Goal: Find specific page/section: Find specific page/section

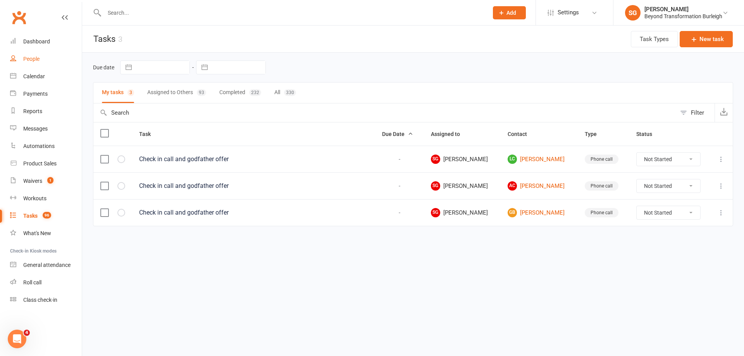
click at [32, 67] on link "People" at bounding box center [46, 58] width 72 height 17
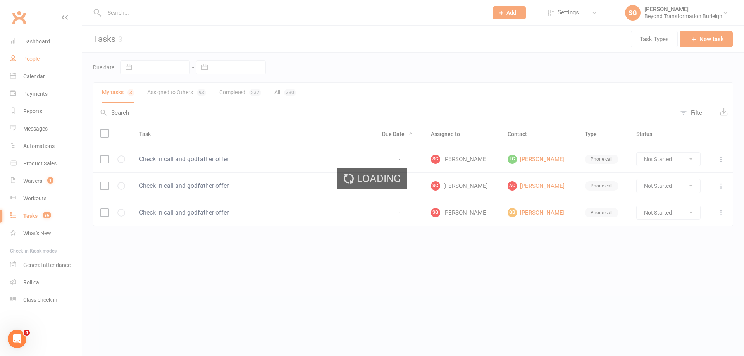
select select "100"
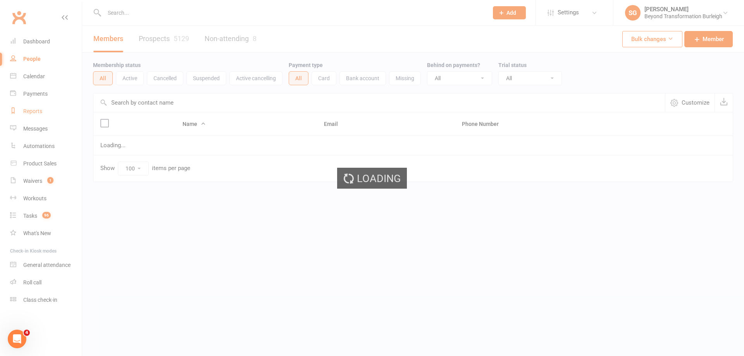
click at [33, 112] on div "Reports" at bounding box center [32, 111] width 19 height 6
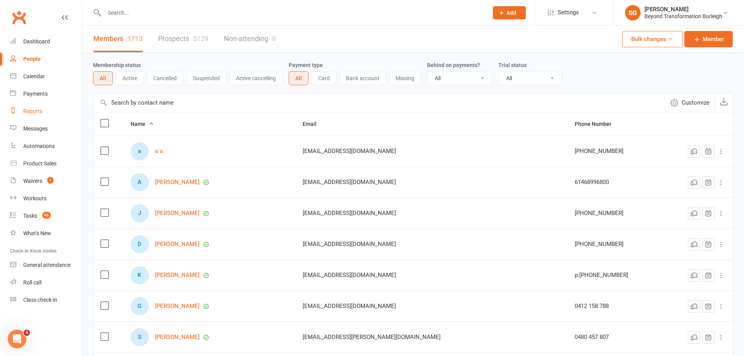
click at [32, 112] on div "Reports" at bounding box center [32, 111] width 19 height 6
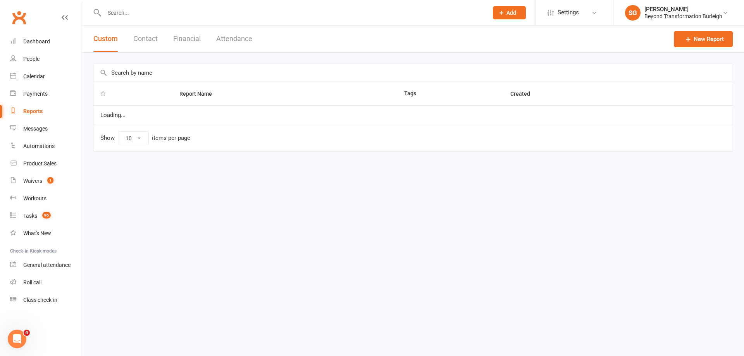
click at [29, 112] on div "Reports" at bounding box center [32, 111] width 19 height 6
select select "100"
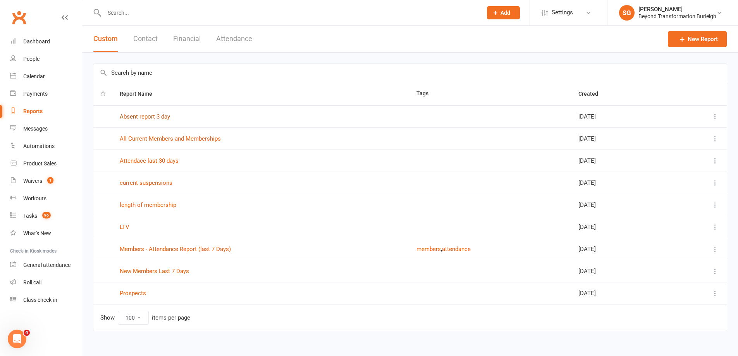
click at [152, 115] on link "Absent report 3 day" at bounding box center [145, 116] width 50 height 7
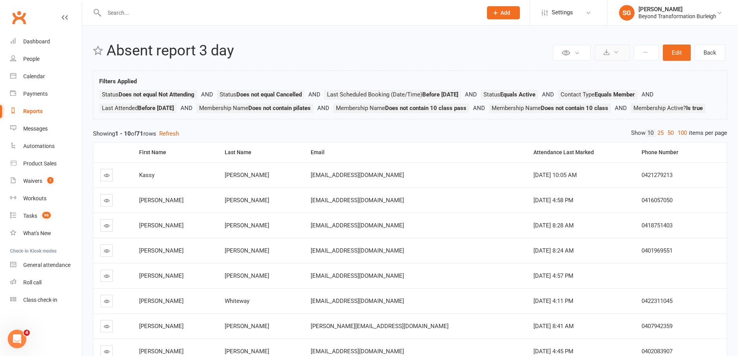
click at [605, 54] on icon at bounding box center [607, 52] width 6 height 6
click at [598, 67] on link "Export to CSV" at bounding box center [589, 72] width 81 height 16
click at [144, 17] on input "text" at bounding box center [289, 12] width 375 height 11
paste input "[PERSON_NAME]"
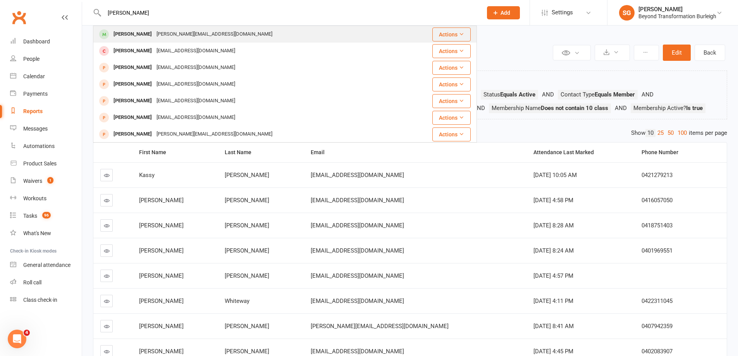
type input "[PERSON_NAME]"
click at [145, 30] on div "[PERSON_NAME]" at bounding box center [132, 34] width 43 height 11
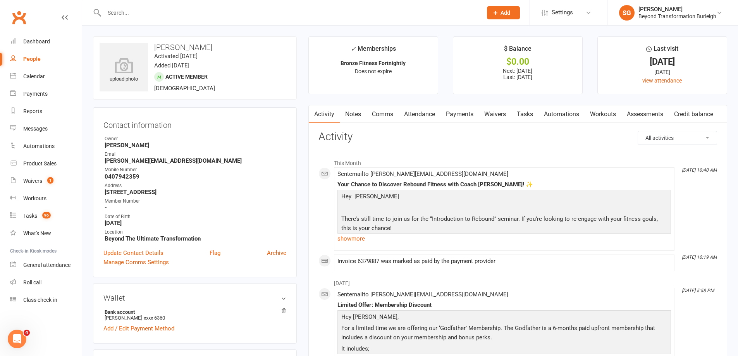
click at [450, 115] on link "Payments" at bounding box center [460, 114] width 38 height 18
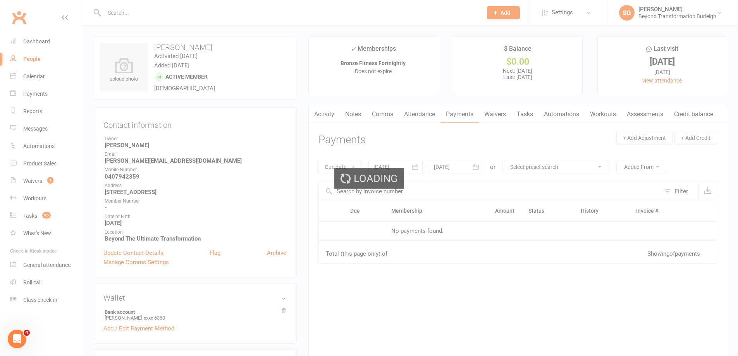
click at [423, 112] on div "Loading" at bounding box center [369, 178] width 738 height 356
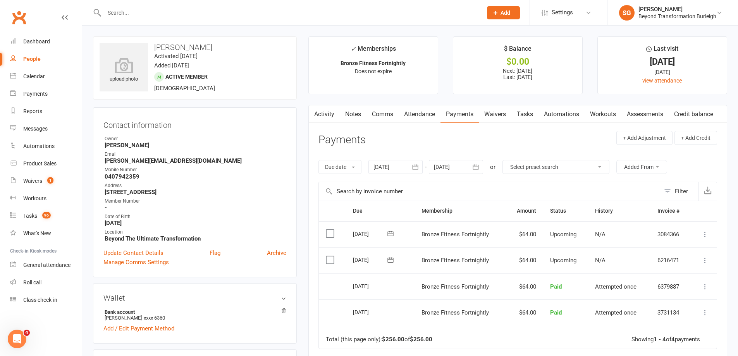
click at [422, 113] on link "Attendance" at bounding box center [420, 114] width 42 height 18
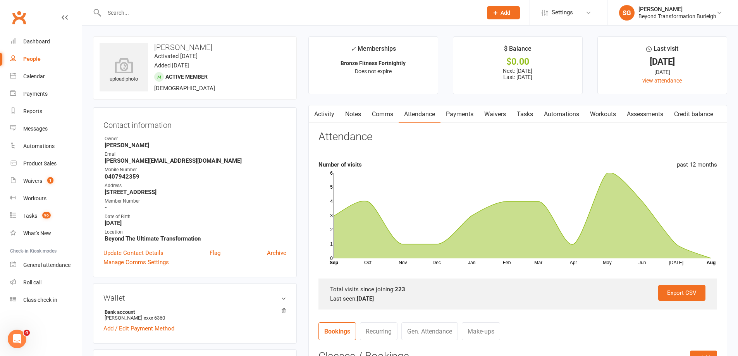
click at [194, 6] on div at bounding box center [285, 12] width 384 height 25
click at [191, 11] on input "text" at bounding box center [289, 12] width 375 height 11
paste input "[PERSON_NAME]"
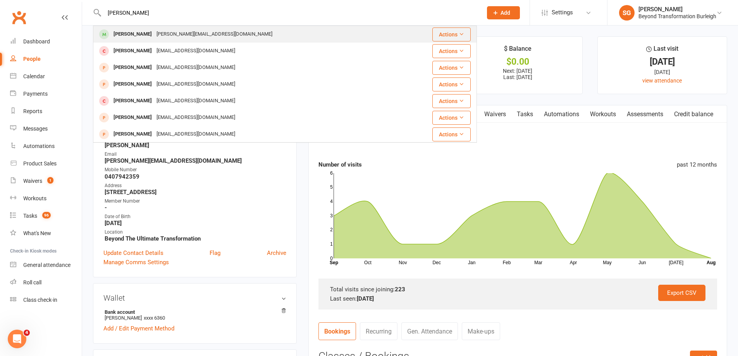
type input "[PERSON_NAME]"
click at [184, 31] on div "[PERSON_NAME][EMAIL_ADDRESS][DOMAIN_NAME]" at bounding box center [214, 34] width 121 height 11
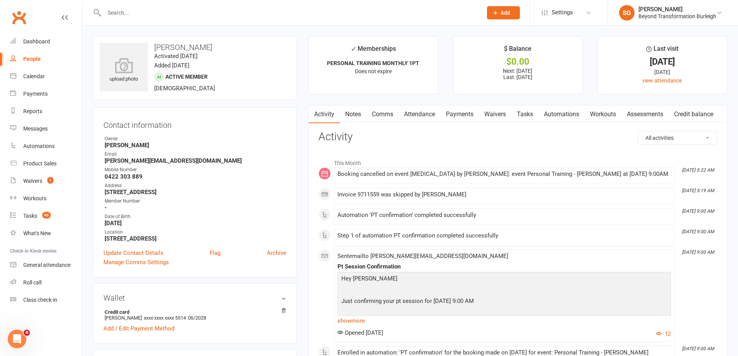
click at [187, 6] on div at bounding box center [285, 12] width 384 height 25
paste input "[PERSON_NAME]"
click at [184, 9] on input "[PERSON_NAME]" at bounding box center [289, 12] width 375 height 11
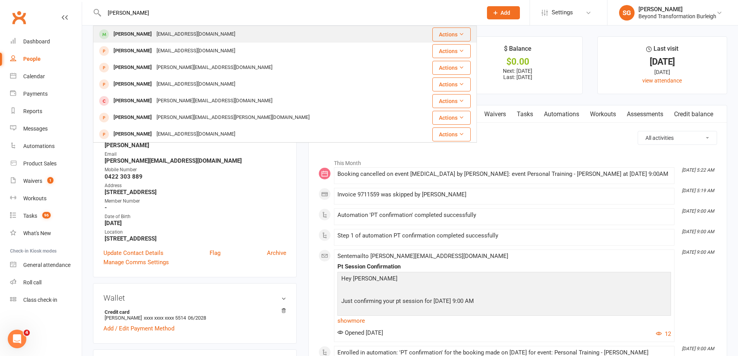
type input "[PERSON_NAME]"
click at [186, 32] on div "[EMAIL_ADDRESS][DOMAIN_NAME]" at bounding box center [195, 34] width 83 height 11
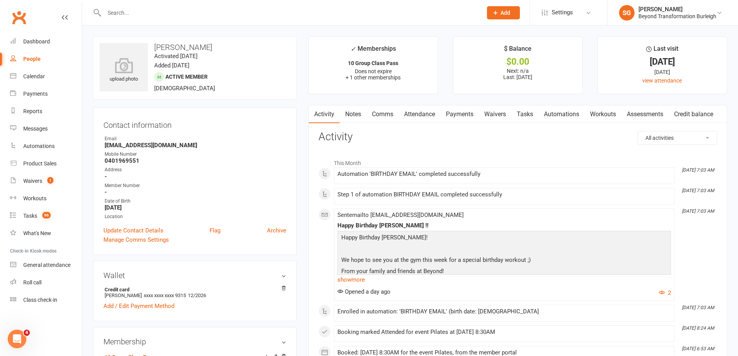
drag, startPoint x: 193, startPoint y: 6, endPoint x: 191, endPoint y: 11, distance: 5.9
click at [191, 11] on div at bounding box center [285, 12] width 384 height 25
click at [191, 11] on input "text" at bounding box center [289, 12] width 375 height 11
paste input "[PERSON_NAME]"
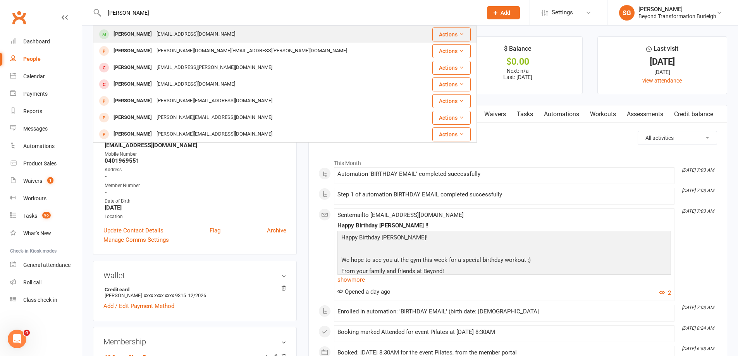
type input "[PERSON_NAME]"
click at [176, 28] on div "[PERSON_NAME] [EMAIL_ADDRESS][DOMAIN_NAME]" at bounding box center [257, 34] width 326 height 16
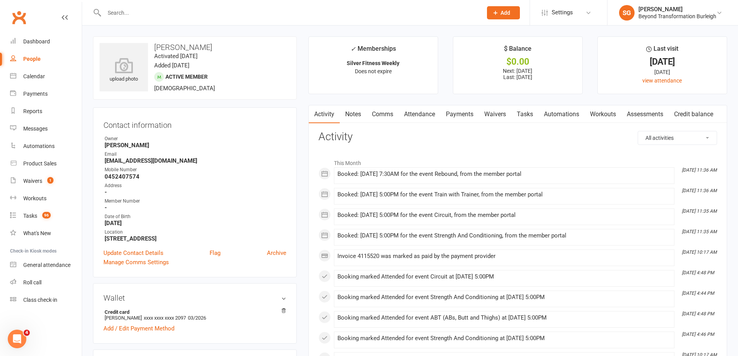
click at [430, 110] on link "Attendance" at bounding box center [420, 114] width 42 height 18
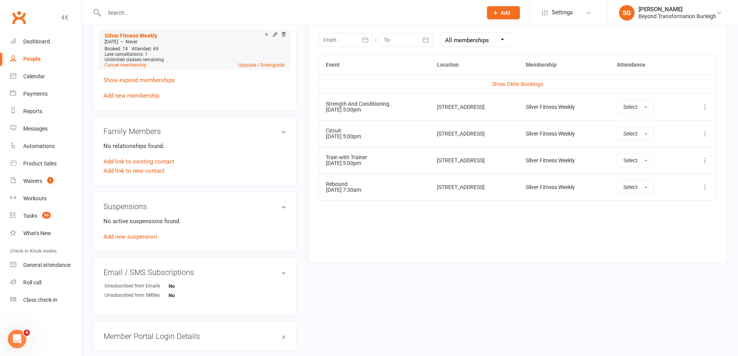
scroll to position [349, 0]
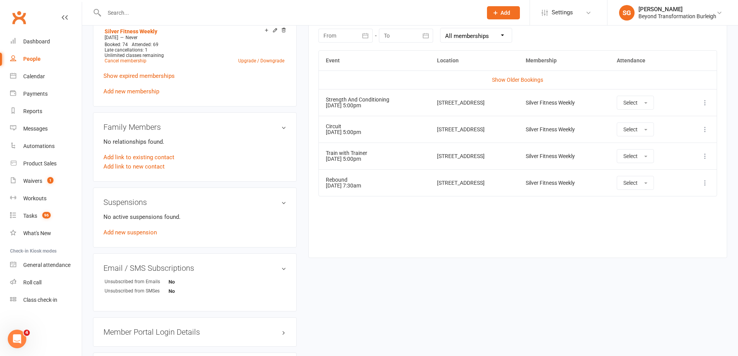
click at [183, 18] on input "text" at bounding box center [289, 12] width 375 height 11
paste input "[PERSON_NAME]"
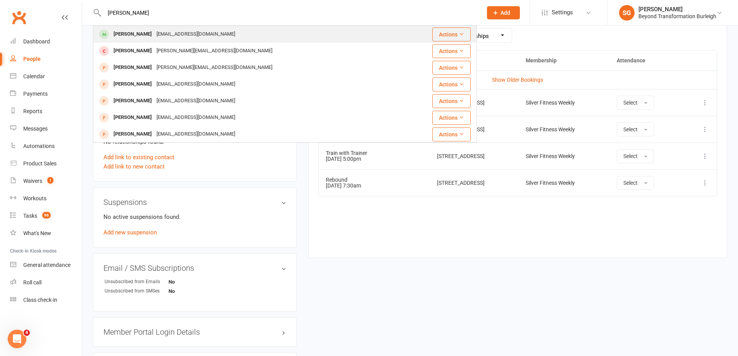
type input "[PERSON_NAME]"
click at [194, 29] on div "[EMAIL_ADDRESS][DOMAIN_NAME]" at bounding box center [195, 34] width 83 height 11
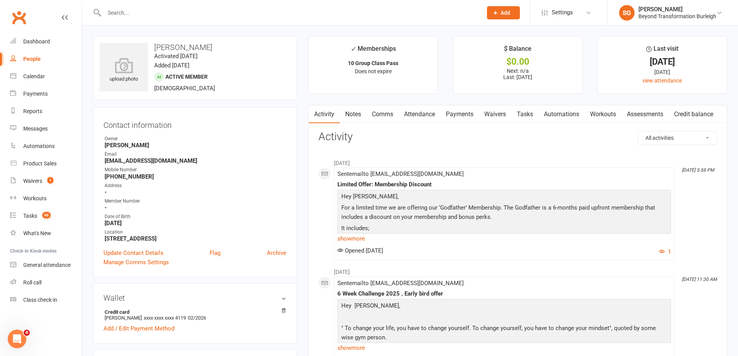
click at [416, 117] on link "Attendance" at bounding box center [420, 114] width 42 height 18
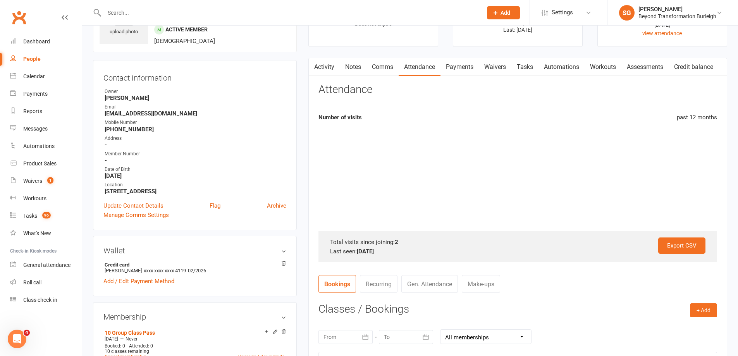
scroll to position [194, 0]
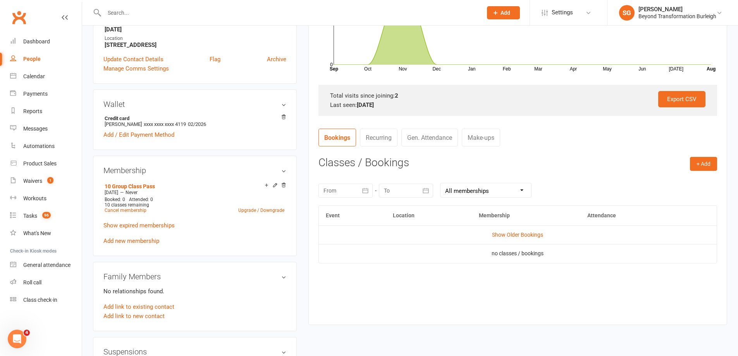
click at [181, 13] on input "text" at bounding box center [289, 12] width 375 height 11
paste input "[PERSON_NAME]"
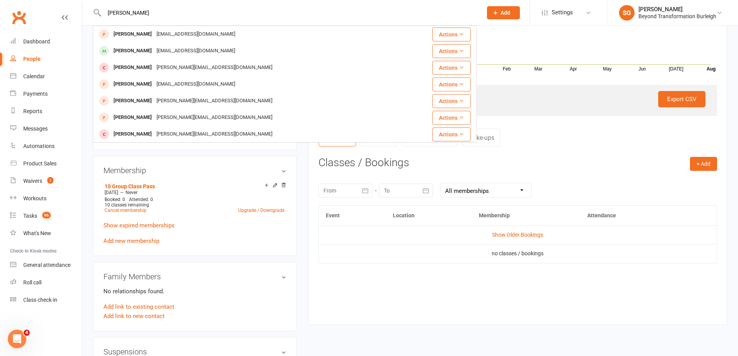
type input "[PERSON_NAME]"
click at [183, 29] on div "[EMAIL_ADDRESS][DOMAIN_NAME]" at bounding box center [195, 34] width 83 height 11
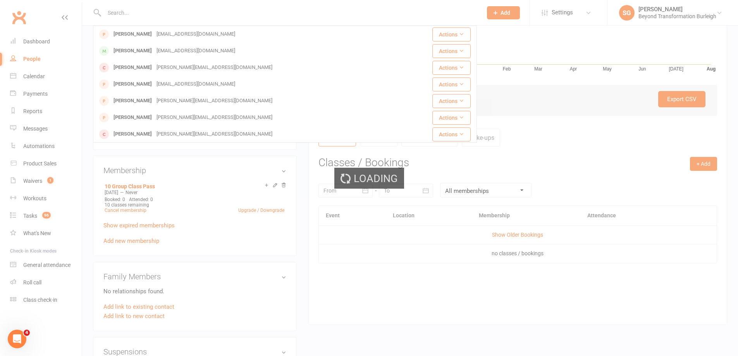
click at [183, 29] on div "Loading" at bounding box center [369, 178] width 738 height 356
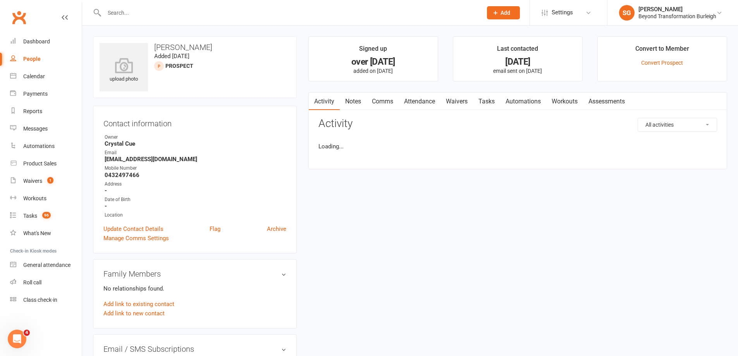
click at [192, 10] on input "text" at bounding box center [289, 12] width 375 height 11
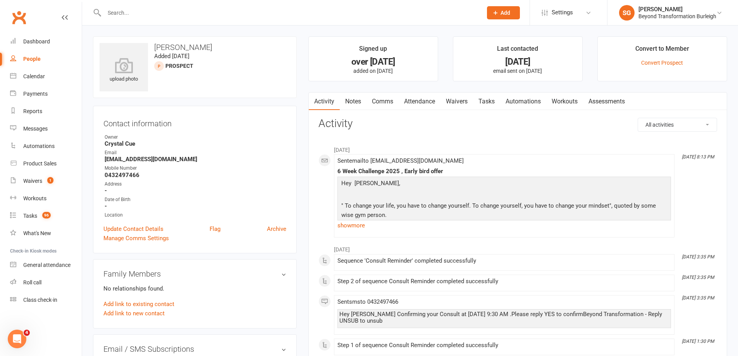
paste input "[PERSON_NAME]"
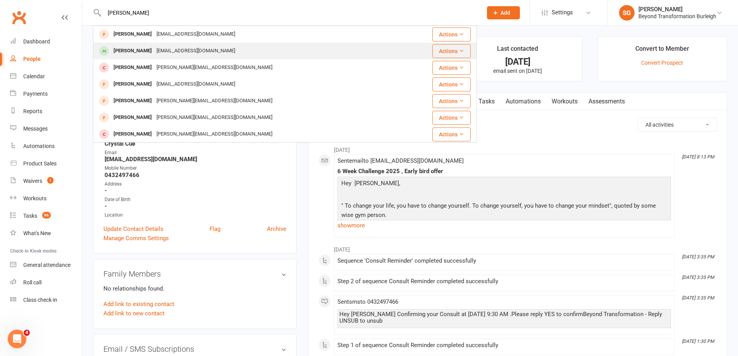
type input "[PERSON_NAME]"
click at [175, 47] on div "[EMAIL_ADDRESS][DOMAIN_NAME]" at bounding box center [195, 50] width 83 height 11
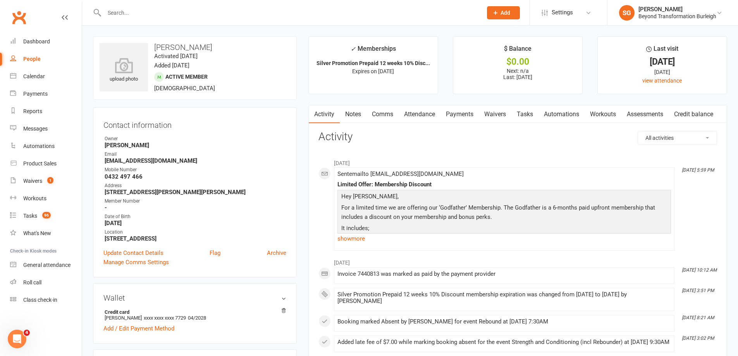
click at [431, 113] on link "Attendance" at bounding box center [420, 114] width 42 height 18
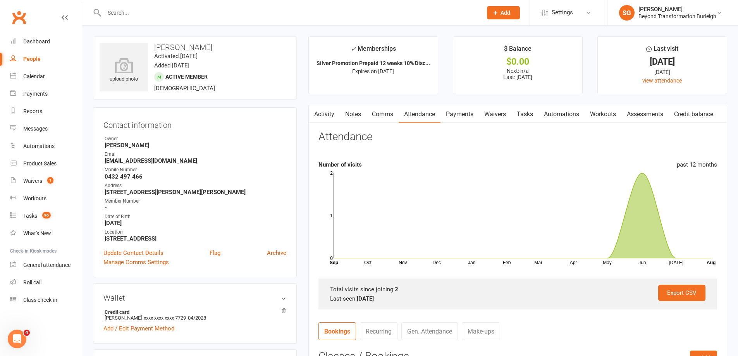
click at [185, 14] on input "text" at bounding box center [289, 12] width 375 height 11
paste input "[PERSON_NAME]"
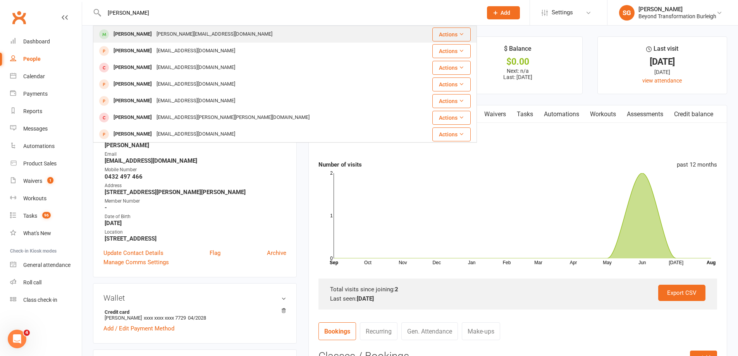
type input "[PERSON_NAME]"
click at [185, 27] on div "[PERSON_NAME] [PERSON_NAME][EMAIL_ADDRESS][DOMAIN_NAME]" at bounding box center [253, 34] width 319 height 16
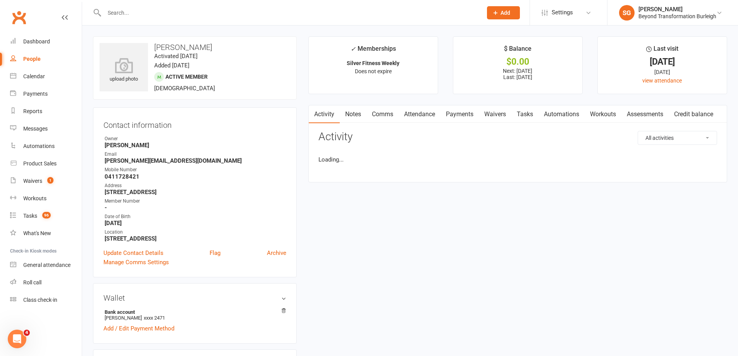
click at [420, 116] on link "Attendance" at bounding box center [420, 114] width 42 height 18
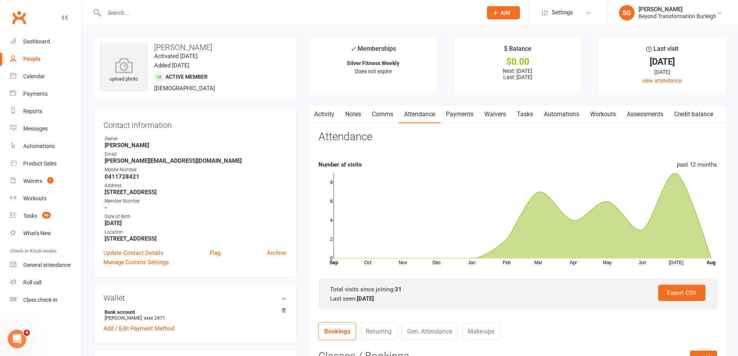
click at [184, 13] on input "text" at bounding box center [289, 12] width 375 height 11
paste input "[PERSON_NAME]"
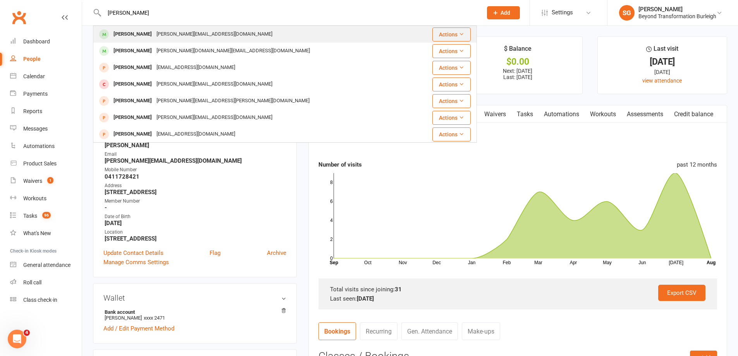
type input "[PERSON_NAME]"
click at [214, 36] on div "[PERSON_NAME][EMAIL_ADDRESS][DOMAIN_NAME]" at bounding box center [214, 34] width 121 height 11
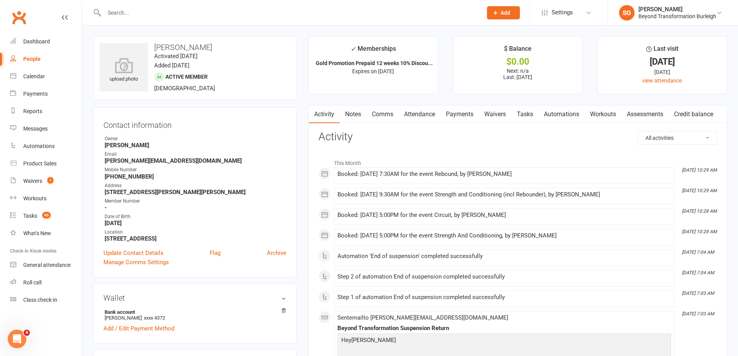
click at [433, 114] on link "Attendance" at bounding box center [420, 114] width 42 height 18
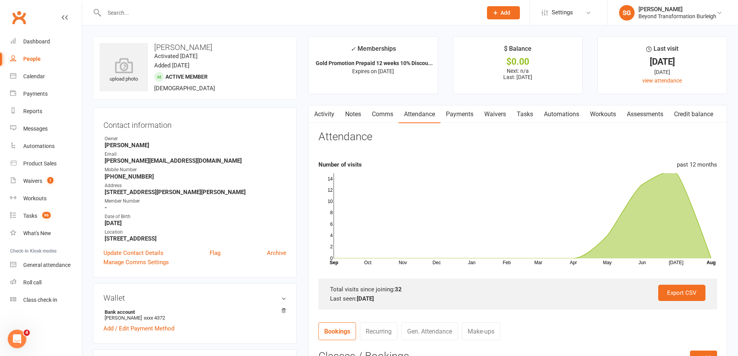
click at [193, 10] on input "text" at bounding box center [289, 12] width 375 height 11
paste input "[PERSON_NAME]"
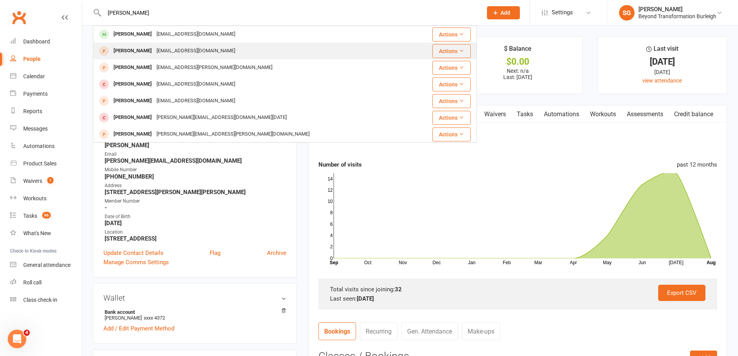
type input "[PERSON_NAME]"
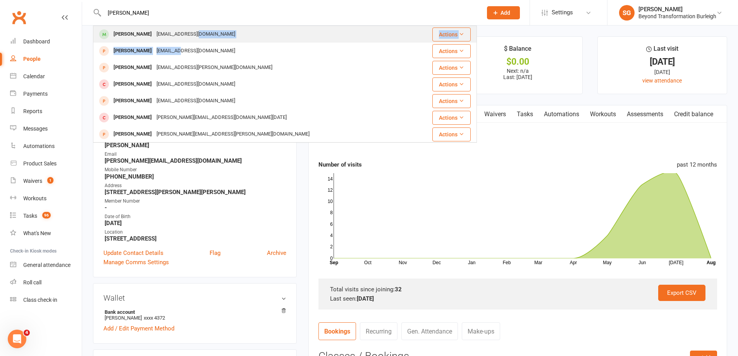
drag, startPoint x: 177, startPoint y: 45, endPoint x: 188, endPoint y: 36, distance: 14.3
click at [188, 36] on tbody "[PERSON_NAME] [EMAIL_ADDRESS][DOMAIN_NAME] Actions [PERSON_NAME] [EMAIL_ADDRESS…" at bounding box center [284, 192] width 383 height 333
click at [188, 36] on div "[EMAIL_ADDRESS][DOMAIN_NAME]" at bounding box center [195, 34] width 83 height 11
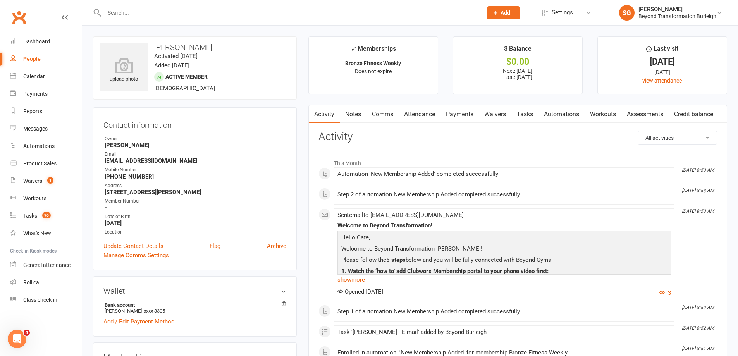
click at [413, 115] on link "Attendance" at bounding box center [420, 114] width 42 height 18
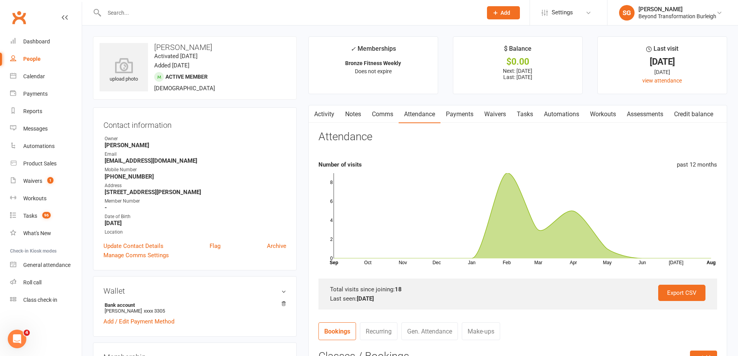
click at [187, 17] on input "text" at bounding box center [289, 12] width 375 height 11
paste input "[PERSON_NAME]"
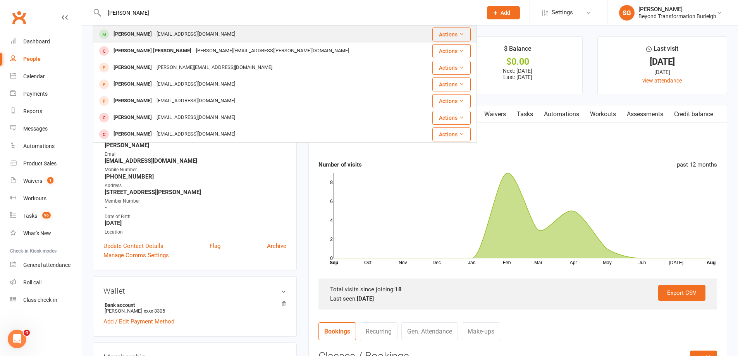
type input "[PERSON_NAME]"
click at [177, 36] on div "[EMAIL_ADDRESS][DOMAIN_NAME]" at bounding box center [195, 34] width 83 height 11
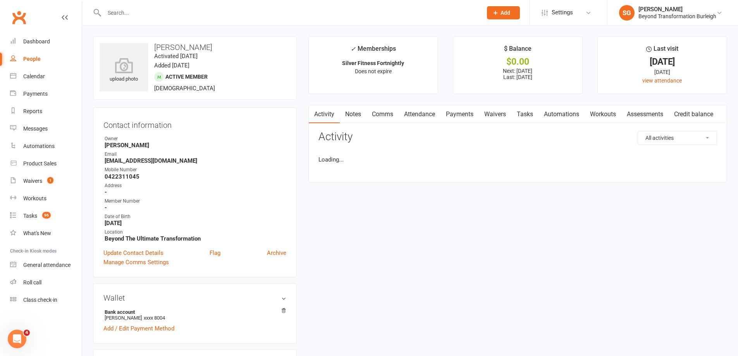
click at [421, 113] on link "Attendance" at bounding box center [420, 114] width 42 height 18
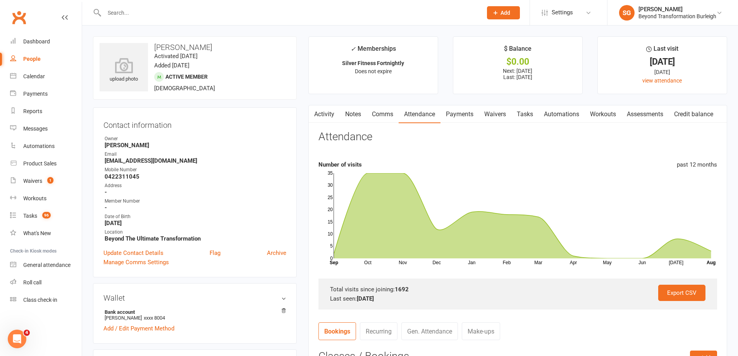
click at [192, 7] on div at bounding box center [285, 12] width 384 height 25
click at [189, 10] on input "text" at bounding box center [289, 12] width 375 height 11
click at [188, 13] on input "text" at bounding box center [289, 12] width 375 height 11
paste input "[PERSON_NAME]"
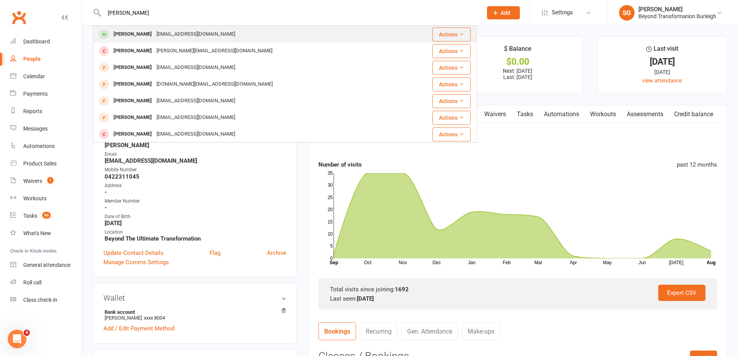
type input "[PERSON_NAME]"
drag, startPoint x: 183, startPoint y: 30, endPoint x: 241, endPoint y: 36, distance: 58.5
click at [183, 30] on div "[EMAIL_ADDRESS][DOMAIN_NAME]" at bounding box center [195, 34] width 83 height 11
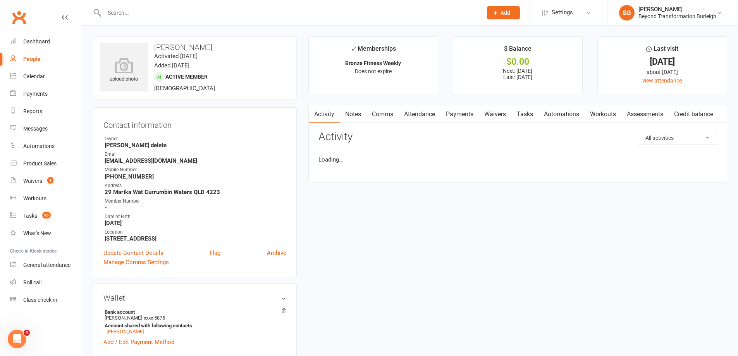
click at [429, 116] on link "Attendance" at bounding box center [420, 114] width 42 height 18
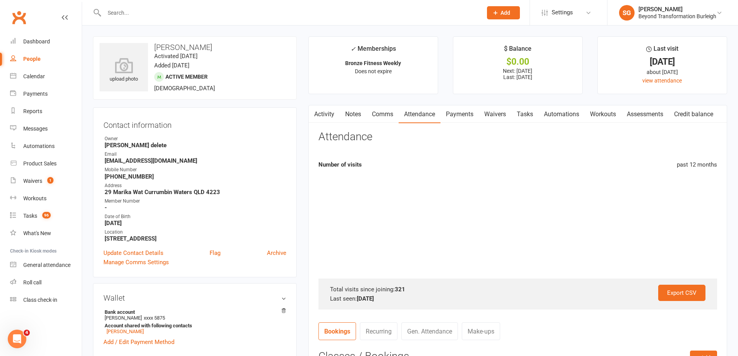
click at [429, 116] on link "Attendance" at bounding box center [420, 114] width 42 height 18
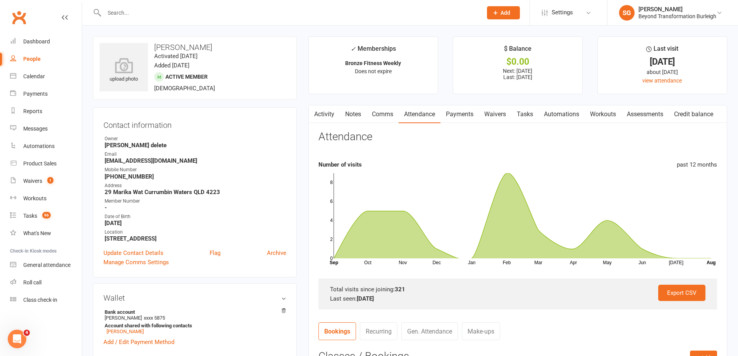
click at [171, 16] on input "text" at bounding box center [289, 12] width 375 height 11
paste input "[PERSON_NAME] [PERSON_NAME]"
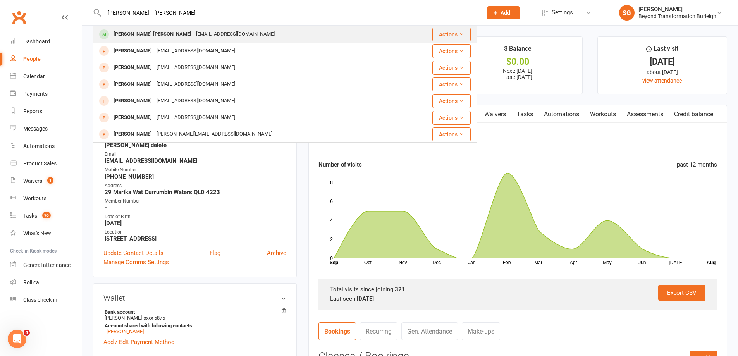
type input "[PERSON_NAME] [PERSON_NAME]"
click at [194, 33] on div "[EMAIL_ADDRESS][DOMAIN_NAME]" at bounding box center [235, 34] width 83 height 11
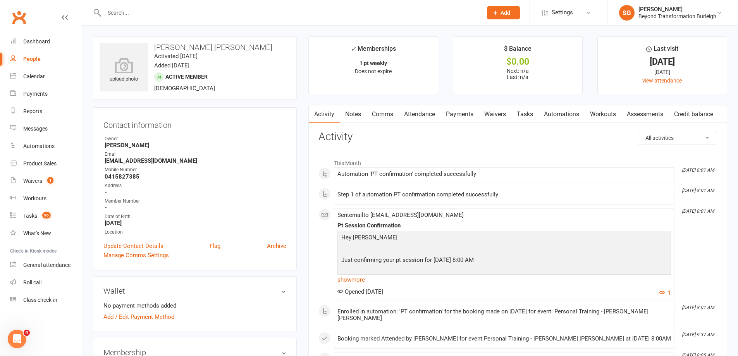
click at [423, 114] on link "Attendance" at bounding box center [420, 114] width 42 height 18
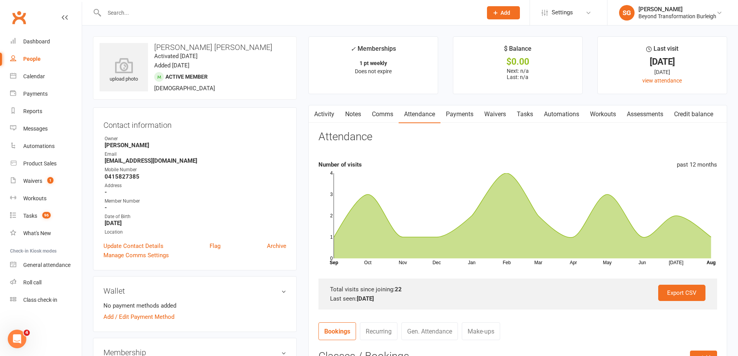
click at [174, 18] on input "text" at bounding box center [289, 12] width 375 height 11
paste input "[PERSON_NAME]"
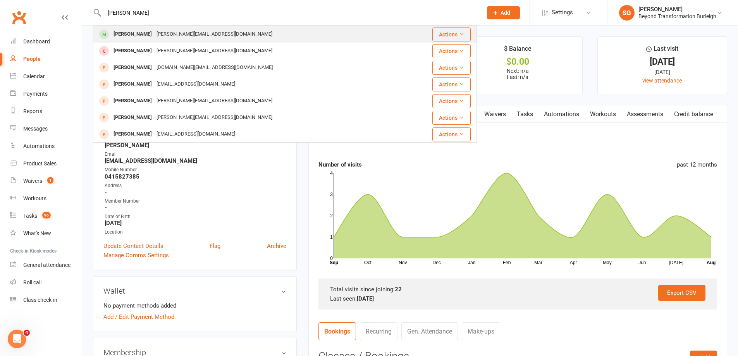
type input "[PERSON_NAME]"
click at [174, 31] on div "[PERSON_NAME][EMAIL_ADDRESS][DOMAIN_NAME]" at bounding box center [214, 34] width 121 height 11
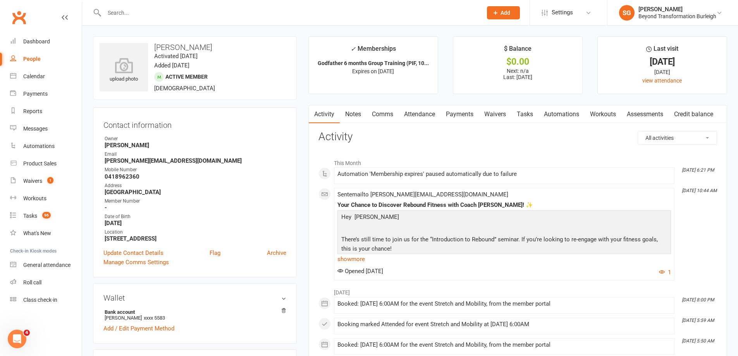
click at [416, 109] on link "Attendance" at bounding box center [420, 114] width 42 height 18
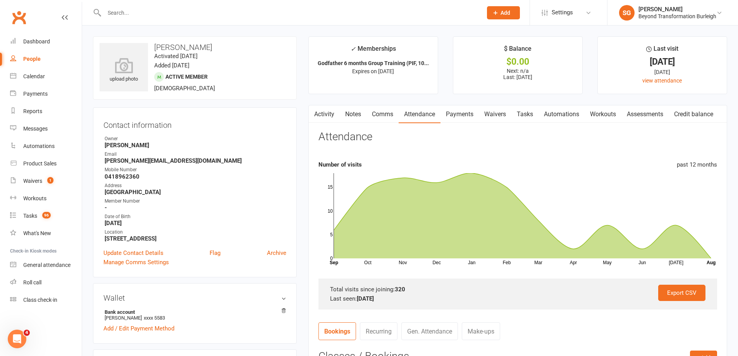
click at [165, 11] on input "text" at bounding box center [289, 12] width 375 height 11
paste input "[PERSON_NAME]"
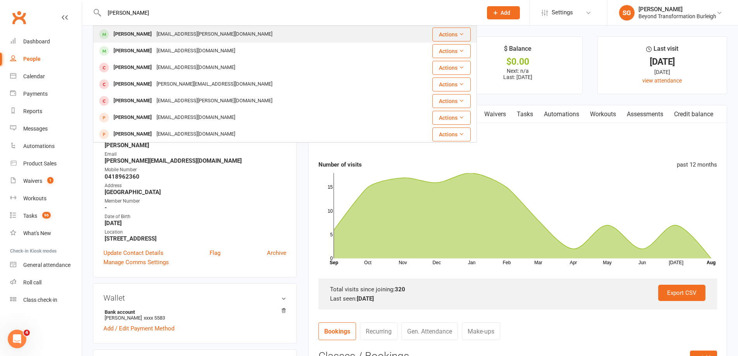
type input "[PERSON_NAME]"
click at [180, 30] on div "[EMAIL_ADDRESS][PERSON_NAME][DOMAIN_NAME]" at bounding box center [214, 34] width 121 height 11
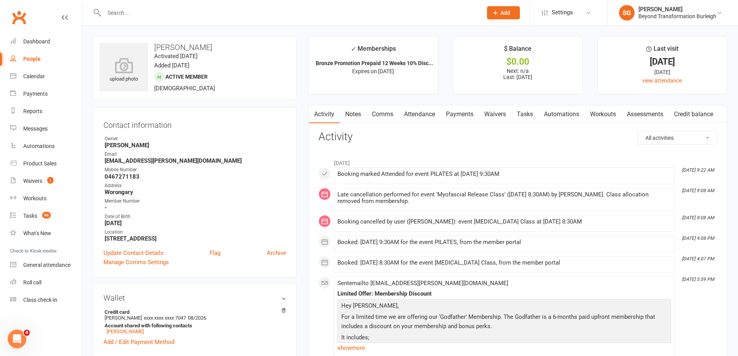
click at [427, 116] on link "Attendance" at bounding box center [420, 114] width 42 height 18
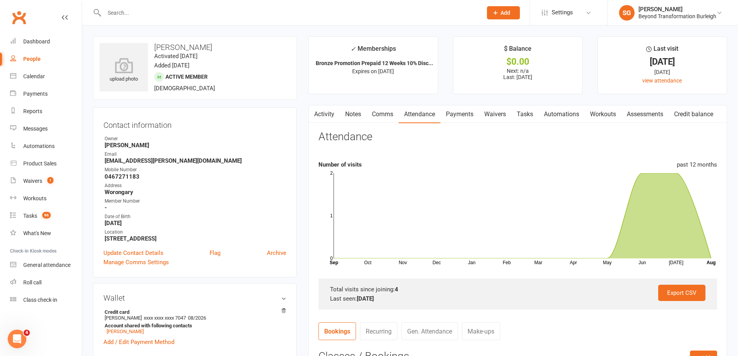
click at [210, 21] on div at bounding box center [285, 12] width 384 height 25
click at [216, 14] on input "text" at bounding box center [289, 12] width 375 height 11
paste input "[PERSON_NAME]"
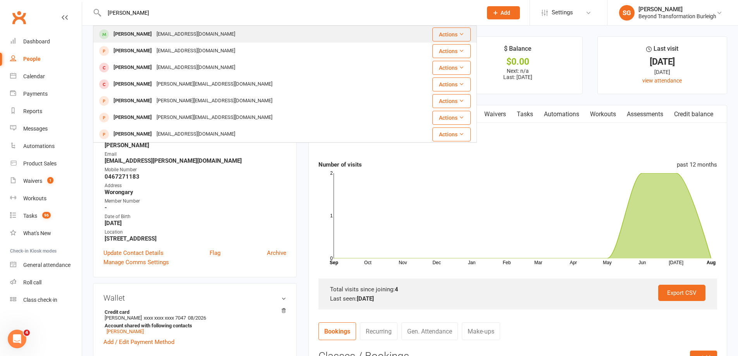
type input "[PERSON_NAME]"
click at [235, 33] on div "[PERSON_NAME] [EMAIL_ADDRESS][DOMAIN_NAME]" at bounding box center [253, 34] width 319 height 16
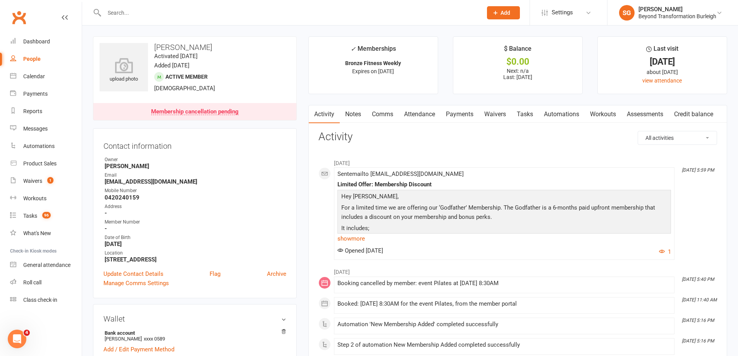
click at [192, 7] on input "text" at bounding box center [289, 12] width 375 height 11
paste input "[PERSON_NAME]"
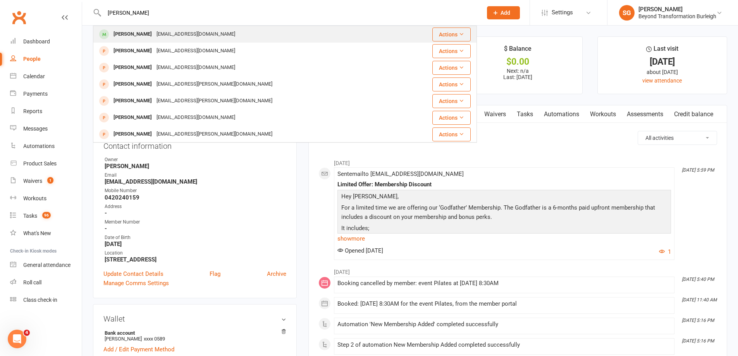
type input "[PERSON_NAME]"
click at [184, 28] on div "Deb Severiny [EMAIL_ADDRESS][DOMAIN_NAME]" at bounding box center [248, 34] width 308 height 16
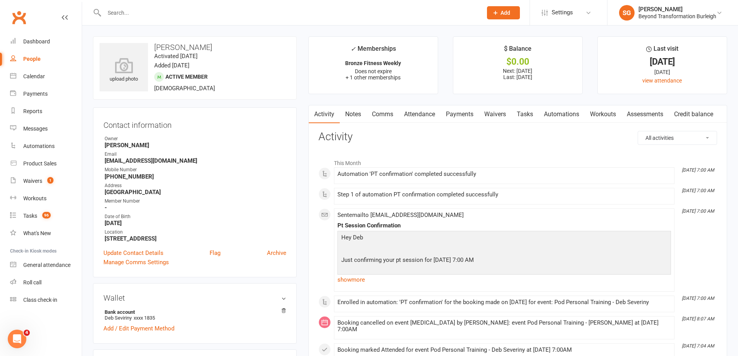
click at [421, 114] on link "Attendance" at bounding box center [420, 114] width 42 height 18
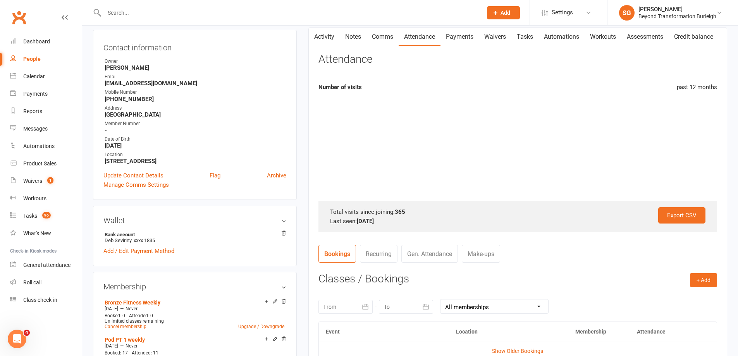
scroll to position [155, 0]
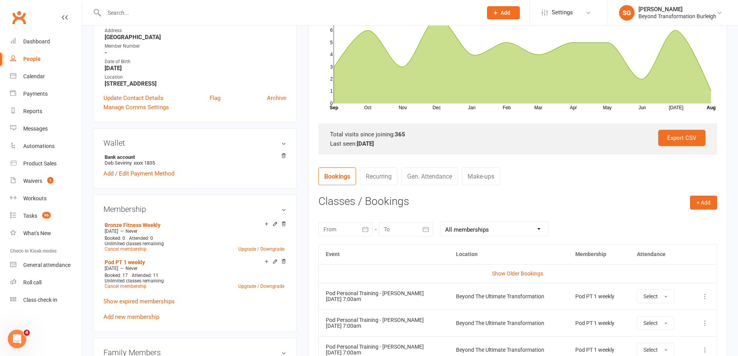
click at [175, 16] on input "text" at bounding box center [289, 12] width 375 height 11
paste input "[PERSON_NAME]"
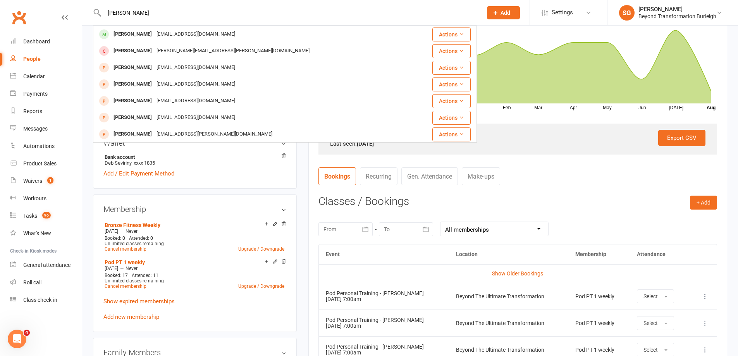
type input "[PERSON_NAME]"
click at [179, 32] on div "[EMAIL_ADDRESS][DOMAIN_NAME]" at bounding box center [195, 34] width 83 height 11
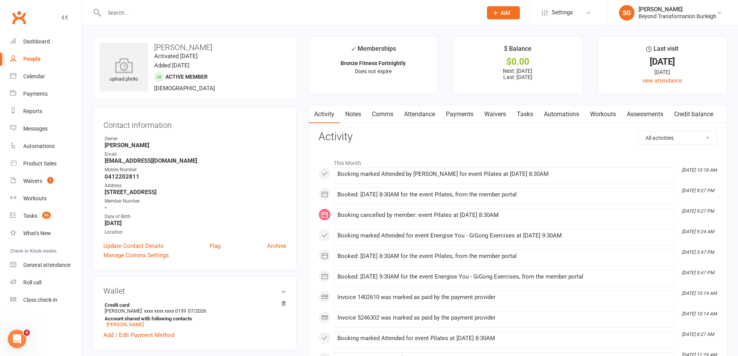
click at [423, 114] on link "Attendance" at bounding box center [420, 114] width 42 height 18
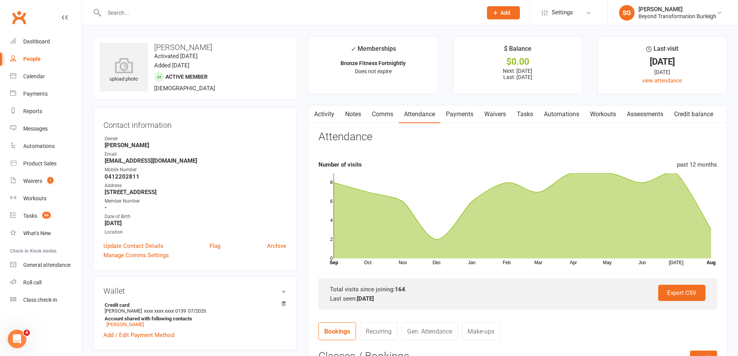
click at [180, 12] on input "text" at bounding box center [289, 12] width 375 height 11
paste input "[PERSON_NAME]"
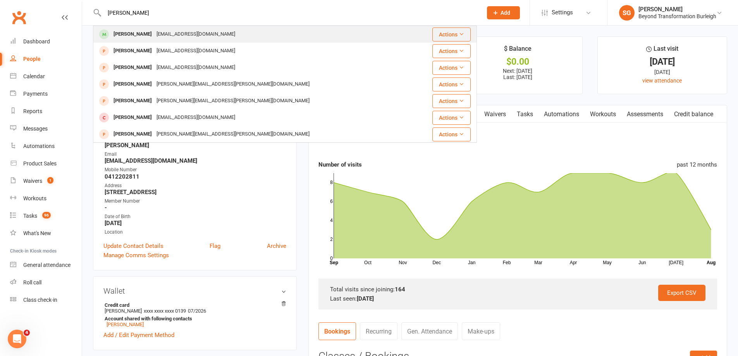
type input "[PERSON_NAME]"
click at [174, 26] on div "[PERSON_NAME] [EMAIL_ADDRESS][DOMAIN_NAME]" at bounding box center [253, 34] width 319 height 16
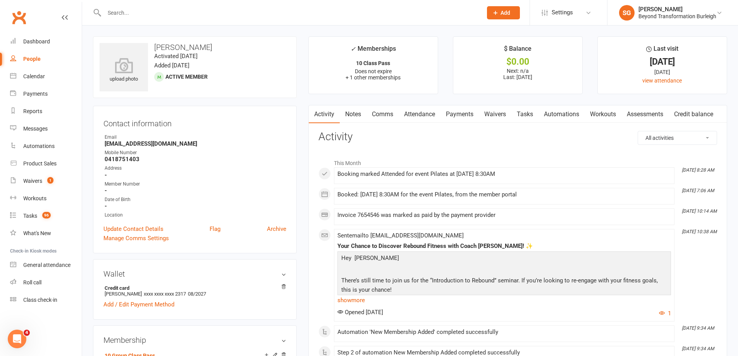
click at [419, 115] on link "Attendance" at bounding box center [420, 114] width 42 height 18
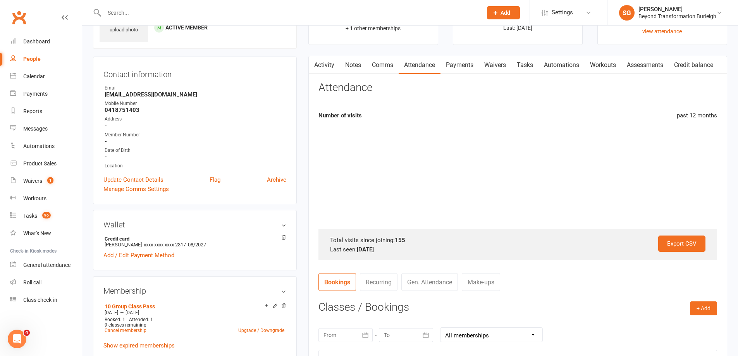
scroll to position [155, 0]
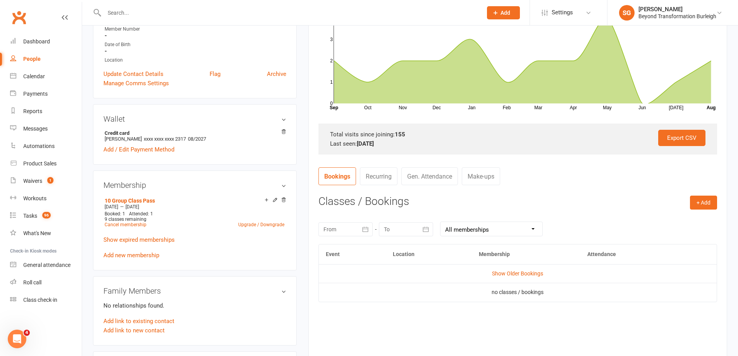
click at [169, 9] on input "text" at bounding box center [289, 12] width 375 height 11
paste input "[PERSON_NAME]"
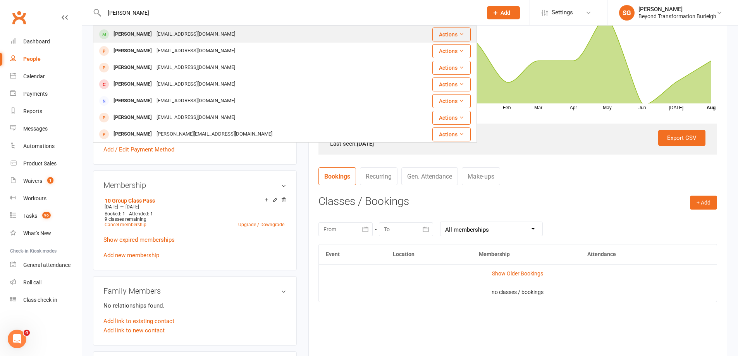
type input "[PERSON_NAME]"
click at [166, 28] on div "[PERSON_NAME] [EMAIL_ADDRESS][DOMAIN_NAME]" at bounding box center [248, 34] width 308 height 16
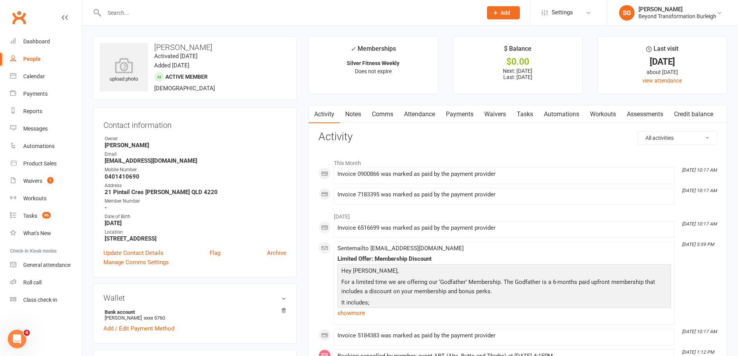
click at [419, 110] on link "Attendance" at bounding box center [420, 114] width 42 height 18
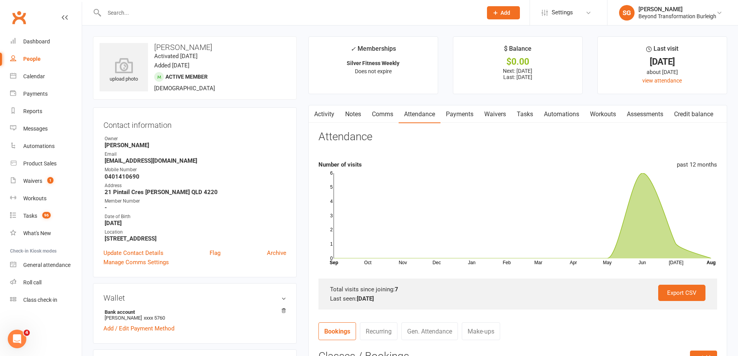
drag, startPoint x: 200, startPoint y: 7, endPoint x: 198, endPoint y: 12, distance: 6.1
click at [200, 7] on div at bounding box center [285, 12] width 384 height 25
click at [198, 13] on input "text" at bounding box center [289, 12] width 375 height 11
paste input "[PERSON_NAME]"
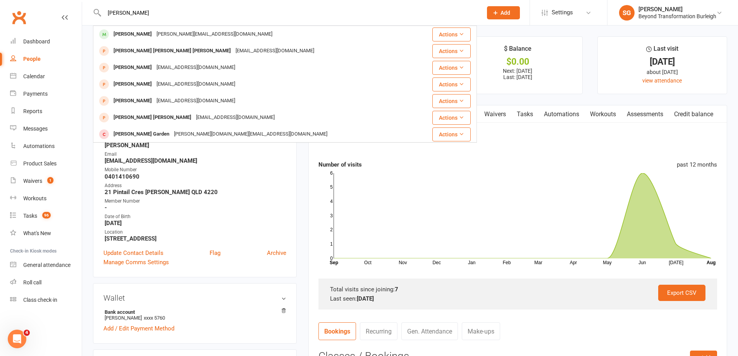
type input "[PERSON_NAME]"
click at [192, 29] on div "[PERSON_NAME][EMAIL_ADDRESS][DOMAIN_NAME]" at bounding box center [214, 34] width 121 height 11
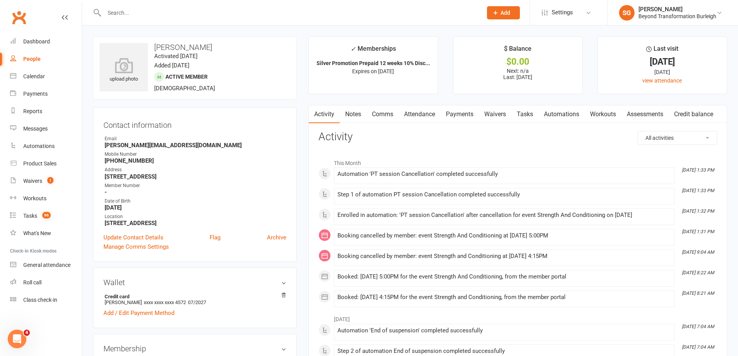
click at [428, 121] on link "Attendance" at bounding box center [420, 114] width 42 height 18
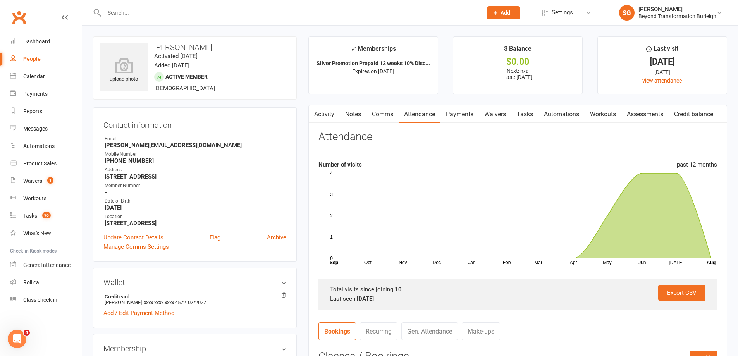
click at [178, 12] on input "text" at bounding box center [289, 12] width 375 height 11
paste input "[PERSON_NAME]"
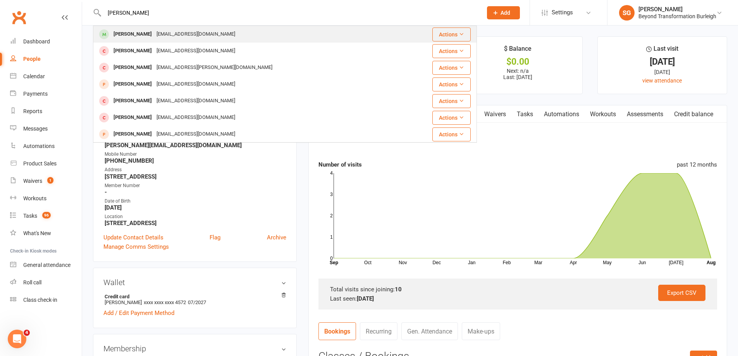
type input "[PERSON_NAME]"
click at [175, 35] on div "[EMAIL_ADDRESS][DOMAIN_NAME]" at bounding box center [195, 34] width 83 height 11
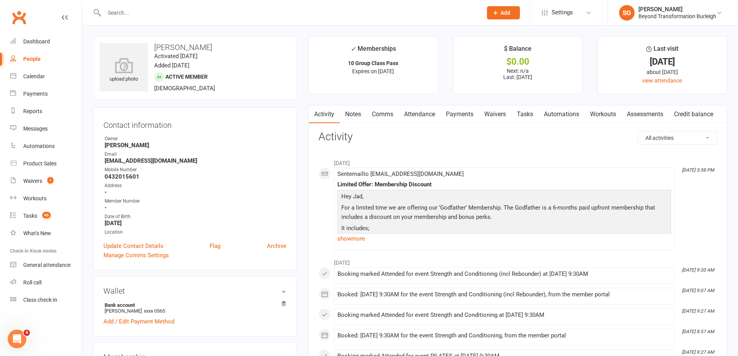
click at [407, 110] on link "Attendance" at bounding box center [420, 114] width 42 height 18
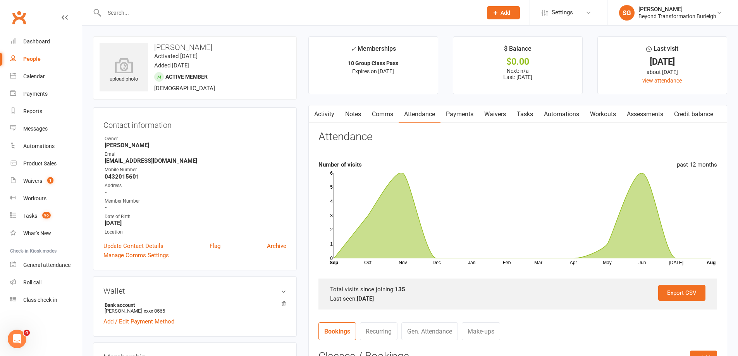
click at [193, 21] on div at bounding box center [285, 12] width 384 height 25
click at [193, 14] on input "text" at bounding box center [289, 12] width 375 height 11
paste input "[PERSON_NAME]"
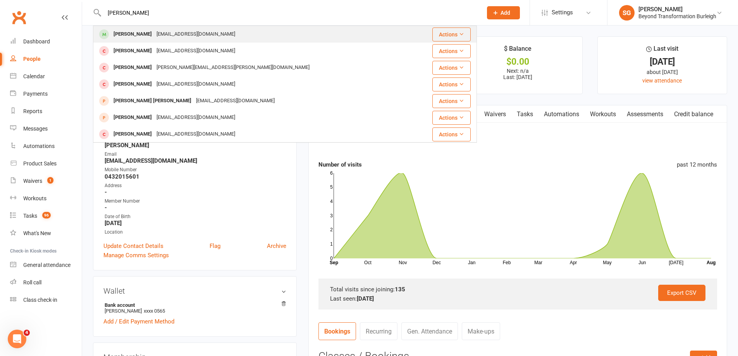
type input "[PERSON_NAME]"
click at [186, 36] on div "[EMAIL_ADDRESS][DOMAIN_NAME]" at bounding box center [195, 34] width 83 height 11
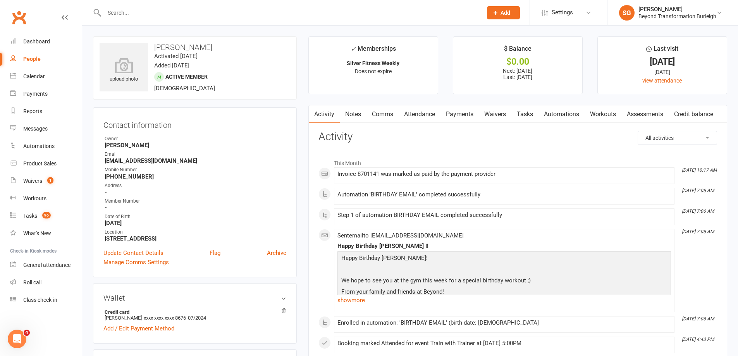
click at [428, 119] on link "Attendance" at bounding box center [420, 114] width 42 height 18
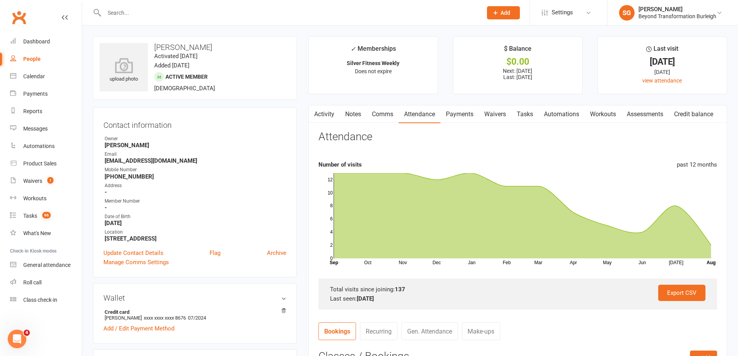
click at [154, 19] on div at bounding box center [285, 12] width 384 height 25
paste input "[PERSON_NAME]"
click at [156, 10] on input "[PERSON_NAME]" at bounding box center [289, 12] width 375 height 11
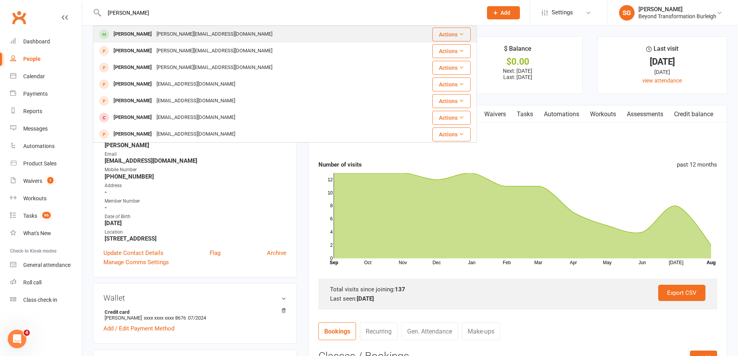
type input "[PERSON_NAME]"
click at [155, 32] on div "[PERSON_NAME][EMAIL_ADDRESS][DOMAIN_NAME]" at bounding box center [214, 34] width 121 height 11
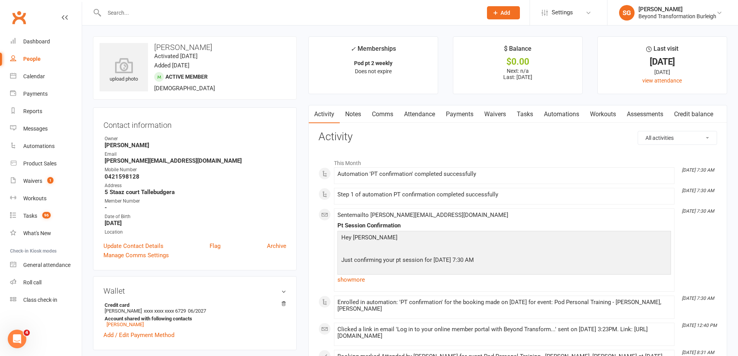
click at [408, 115] on link "Attendance" at bounding box center [420, 114] width 42 height 18
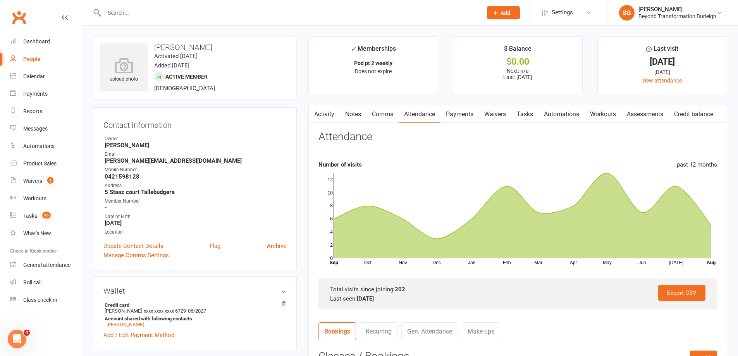
click at [161, 10] on input "text" at bounding box center [289, 12] width 375 height 11
paste input "[PERSON_NAME]"
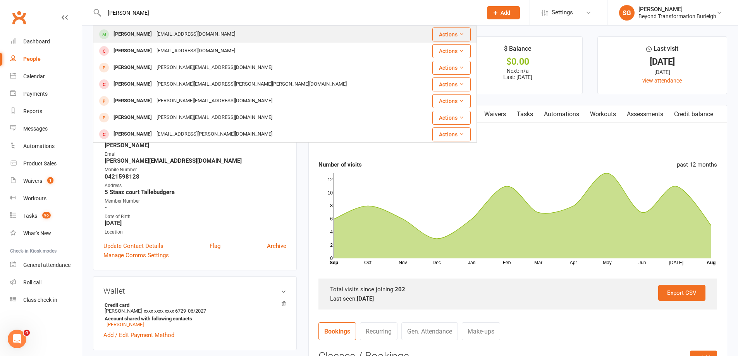
type input "[PERSON_NAME]"
click at [162, 31] on div "[EMAIL_ADDRESS][DOMAIN_NAME]" at bounding box center [195, 34] width 83 height 11
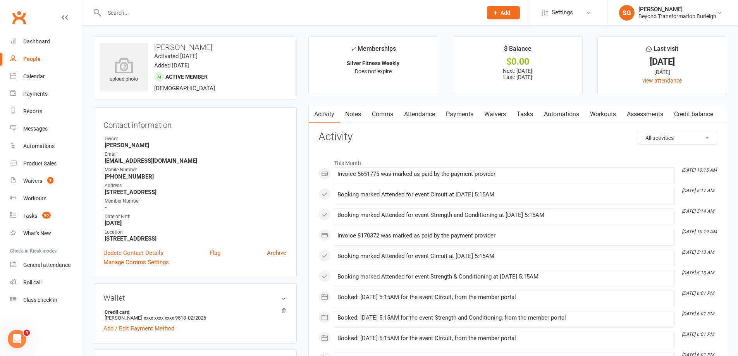
click at [422, 119] on link "Attendance" at bounding box center [420, 114] width 42 height 18
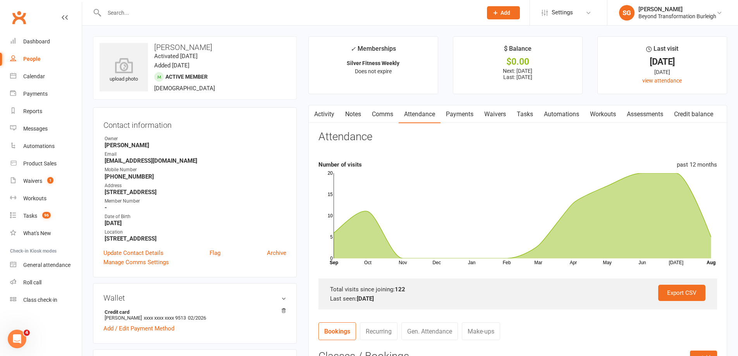
click at [190, 14] on input "text" at bounding box center [289, 12] width 375 height 11
paste input "[PERSON_NAME]"
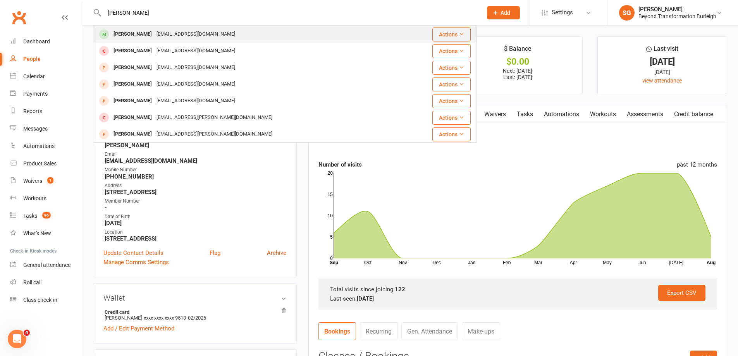
type input "[PERSON_NAME]"
click at [185, 33] on div "[EMAIL_ADDRESS][DOMAIN_NAME]" at bounding box center [195, 34] width 83 height 11
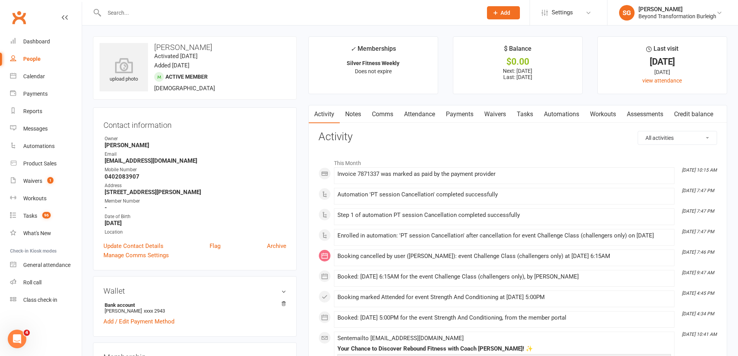
click at [428, 111] on link "Attendance" at bounding box center [420, 114] width 42 height 18
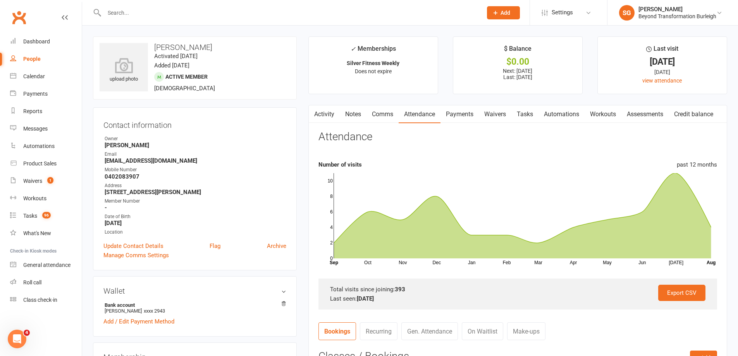
click at [199, 12] on input "text" at bounding box center [289, 12] width 375 height 11
paste input "[PERSON_NAME]"
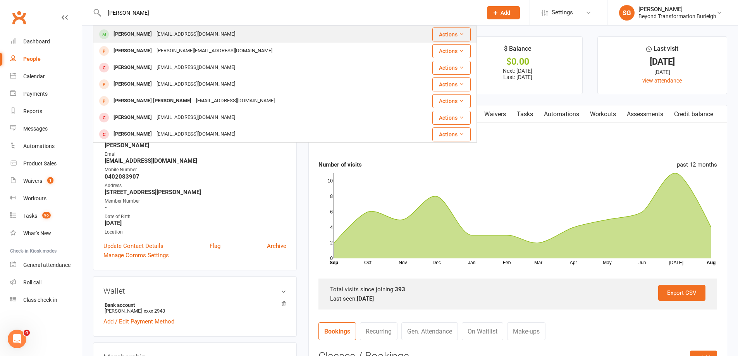
type input "[PERSON_NAME]"
click at [196, 34] on div "[EMAIL_ADDRESS][DOMAIN_NAME]" at bounding box center [195, 34] width 83 height 11
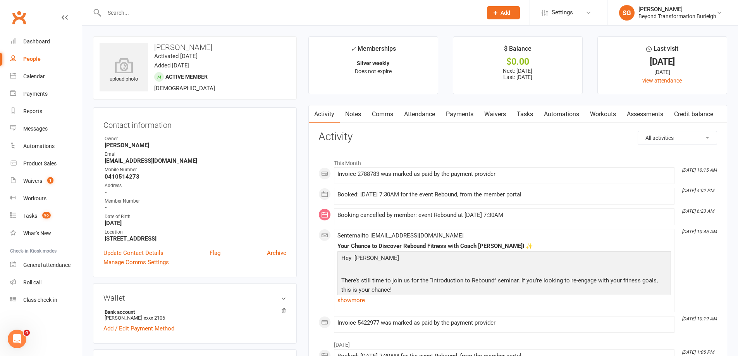
click at [421, 118] on link "Attendance" at bounding box center [420, 114] width 42 height 18
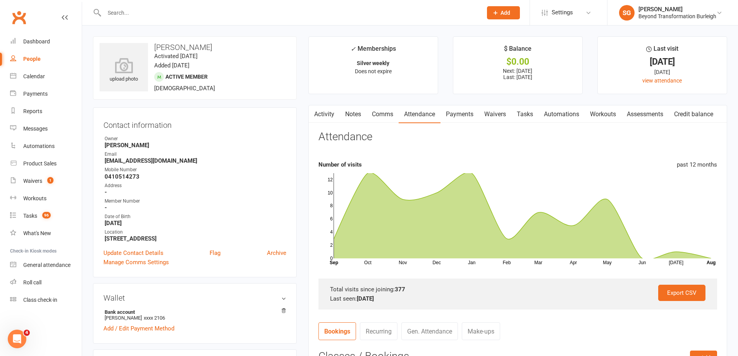
click at [154, 14] on input "text" at bounding box center [289, 12] width 375 height 11
paste input "[PERSON_NAME]"
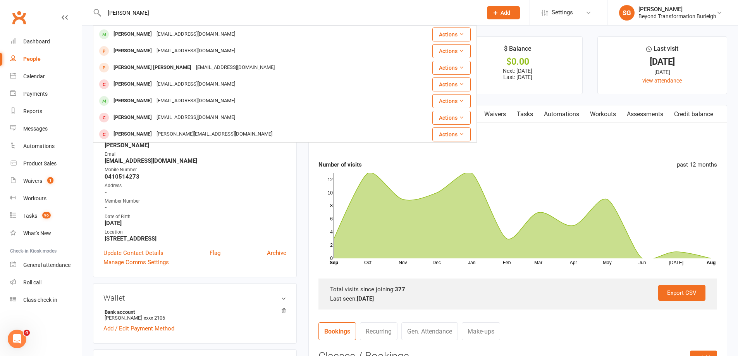
type input "[PERSON_NAME]"
click at [156, 35] on div "[EMAIL_ADDRESS][DOMAIN_NAME]" at bounding box center [195, 34] width 83 height 11
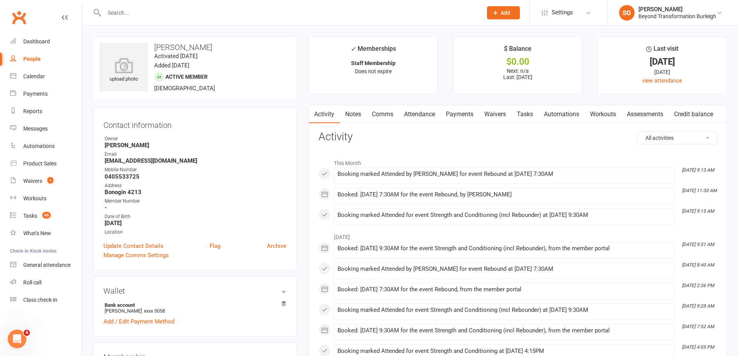
click at [457, 109] on link "Payments" at bounding box center [460, 114] width 38 height 18
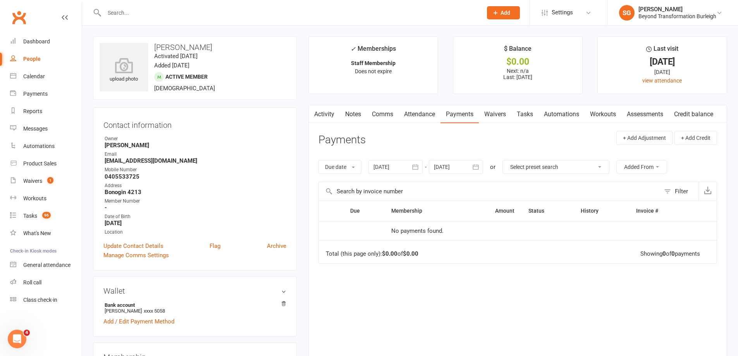
drag, startPoint x: 123, startPoint y: 21, endPoint x: 127, endPoint y: 15, distance: 7.8
click at [122, 21] on div at bounding box center [285, 12] width 384 height 25
click at [127, 15] on input "text" at bounding box center [289, 12] width 375 height 11
paste input "[PERSON_NAME]"
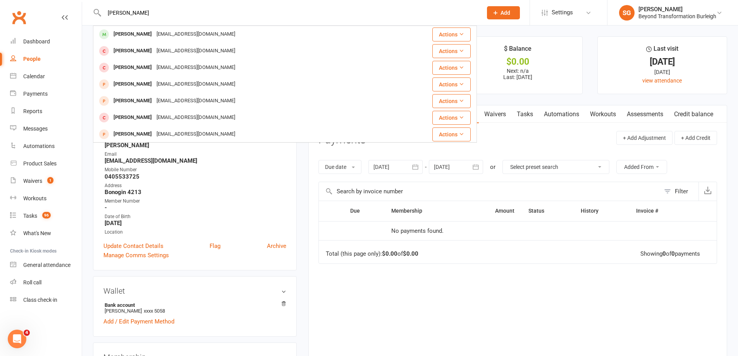
type input "[PERSON_NAME]"
click at [154, 31] on div "[EMAIL_ADDRESS][DOMAIN_NAME]" at bounding box center [195, 34] width 83 height 11
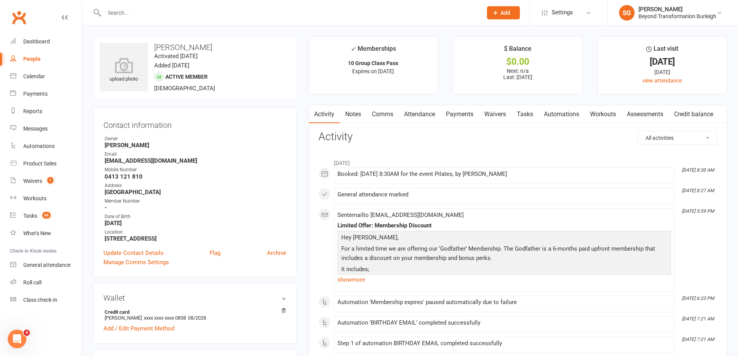
click at [426, 114] on link "Attendance" at bounding box center [420, 114] width 42 height 18
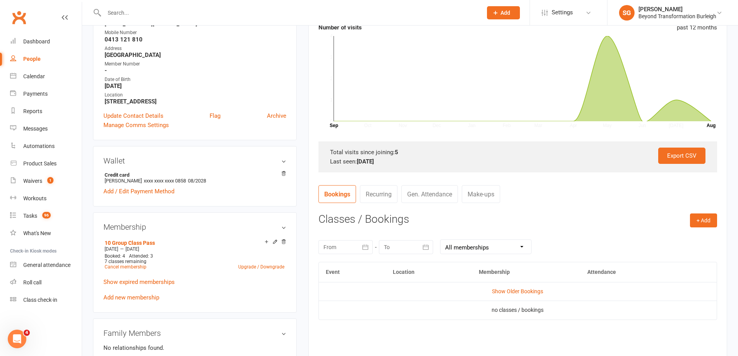
scroll to position [194, 0]
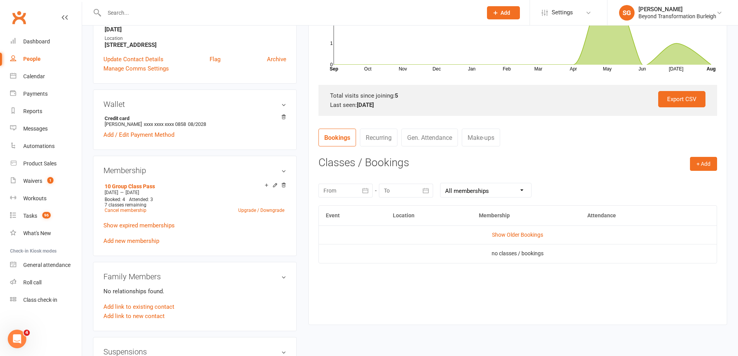
click at [190, 6] on div at bounding box center [285, 12] width 384 height 25
click at [187, 12] on input "text" at bounding box center [289, 12] width 375 height 11
paste input "[PERSON_NAME]"
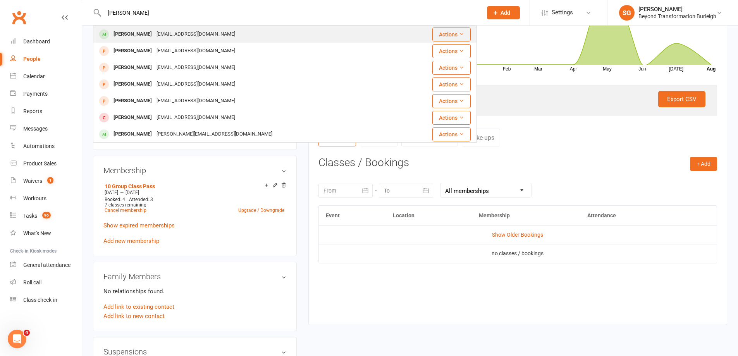
type input "[PERSON_NAME]"
click at [175, 31] on div "[EMAIL_ADDRESS][DOMAIN_NAME]" at bounding box center [195, 34] width 83 height 11
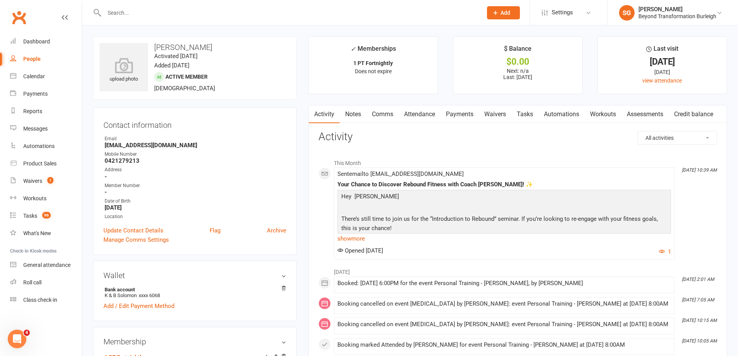
click at [162, 12] on input "text" at bounding box center [289, 12] width 375 height 11
paste input "[PERSON_NAME]"
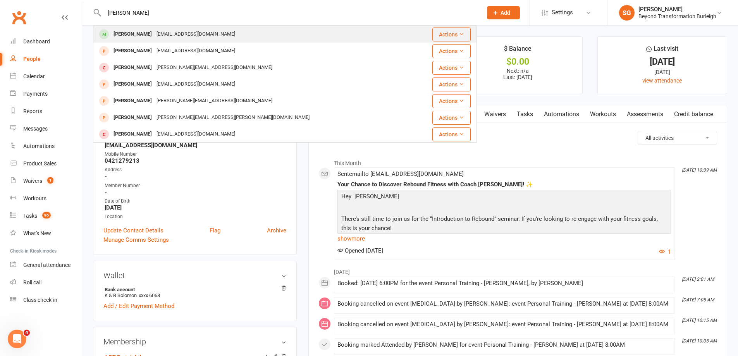
type input "[PERSON_NAME]"
click at [166, 31] on div "[EMAIL_ADDRESS][DOMAIN_NAME]" at bounding box center [195, 34] width 83 height 11
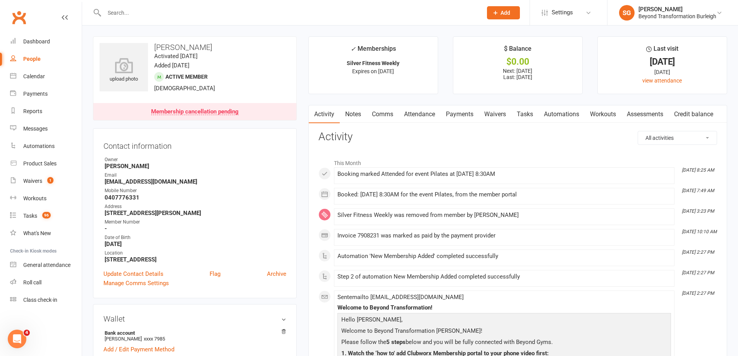
click at [158, 11] on input "text" at bounding box center [289, 12] width 375 height 11
paste input "[PERSON_NAME]"
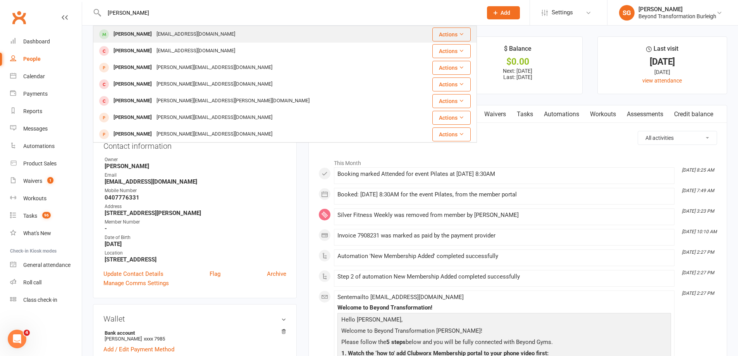
type input "[PERSON_NAME]"
click at [159, 28] on div "[PERSON_NAME] [EMAIL_ADDRESS][DOMAIN_NAME]" at bounding box center [253, 34] width 319 height 16
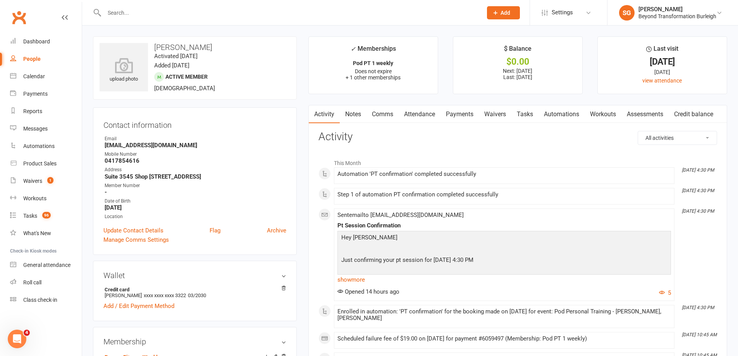
click at [166, 9] on input "text" at bounding box center [289, 12] width 375 height 11
paste input "[PERSON_NAME]"
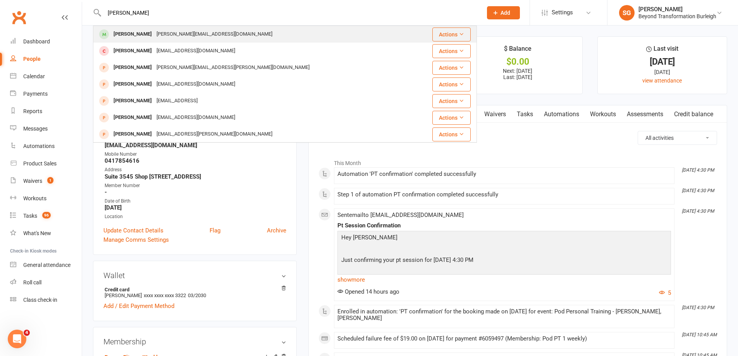
type input "[PERSON_NAME]"
click at [178, 35] on div "[PERSON_NAME][EMAIL_ADDRESS][DOMAIN_NAME]" at bounding box center [214, 34] width 121 height 11
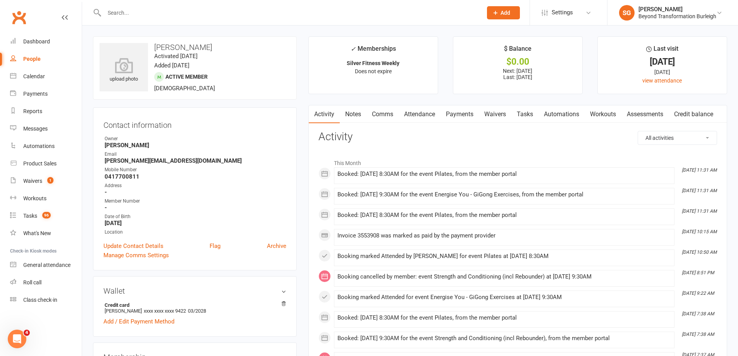
click at [432, 115] on link "Attendance" at bounding box center [420, 114] width 42 height 18
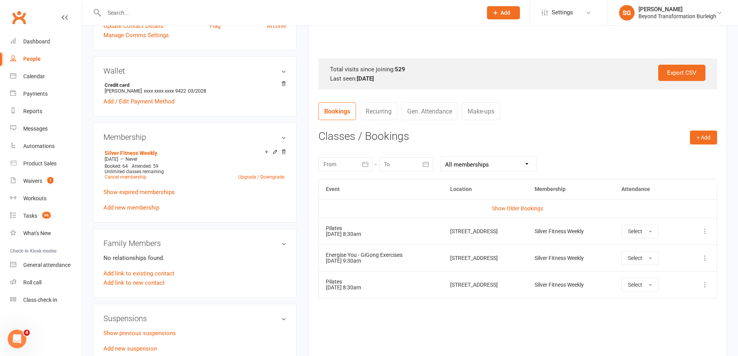
scroll to position [233, 0]
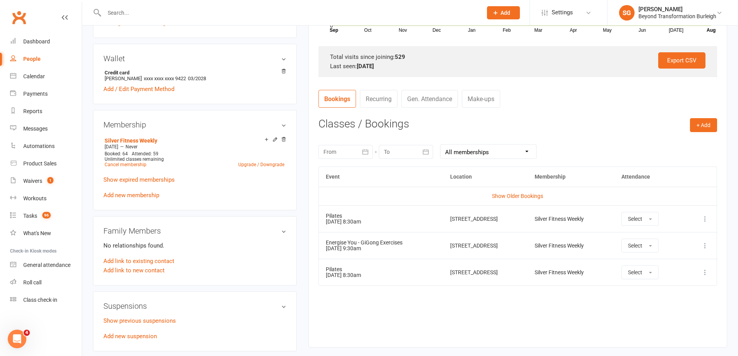
click at [172, 10] on input "text" at bounding box center [289, 12] width 375 height 11
paste input "[PERSON_NAME]"
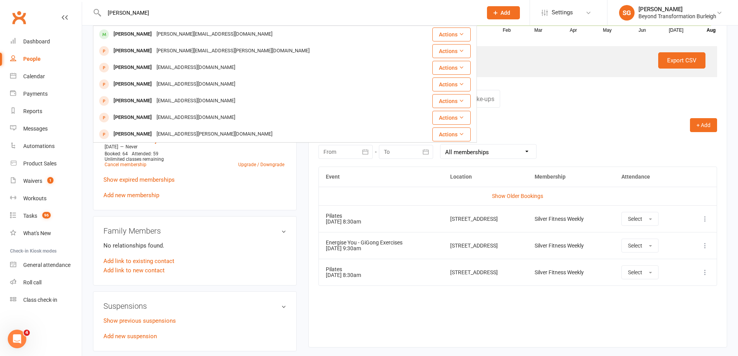
type input "[PERSON_NAME]"
click at [165, 32] on div "[PERSON_NAME][EMAIL_ADDRESS][DOMAIN_NAME]" at bounding box center [214, 34] width 121 height 11
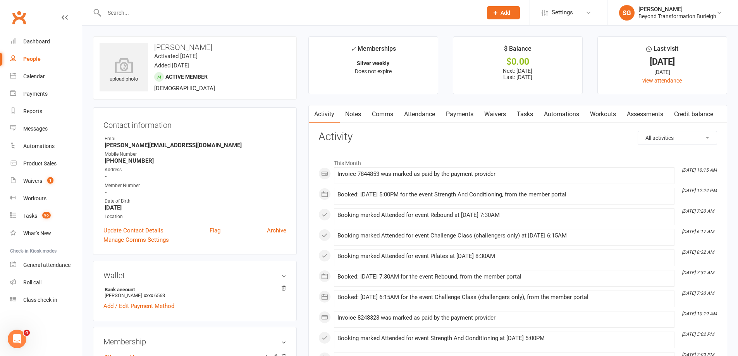
click at [430, 115] on link "Attendance" at bounding box center [420, 114] width 42 height 18
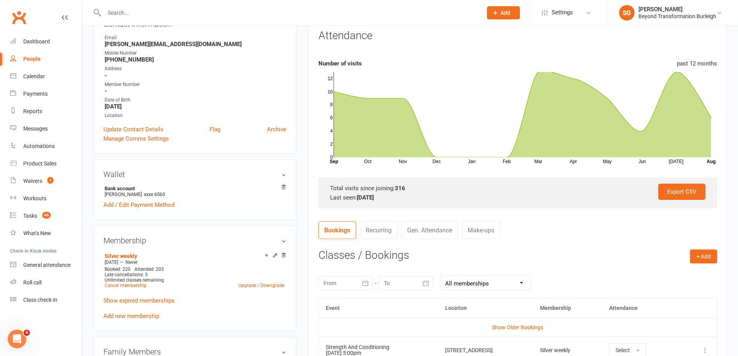
scroll to position [39, 0]
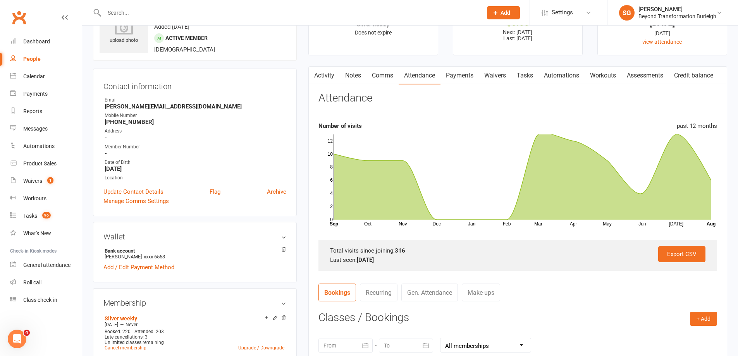
click at [175, 15] on input "text" at bounding box center [289, 12] width 375 height 11
paste input "[PERSON_NAME]"
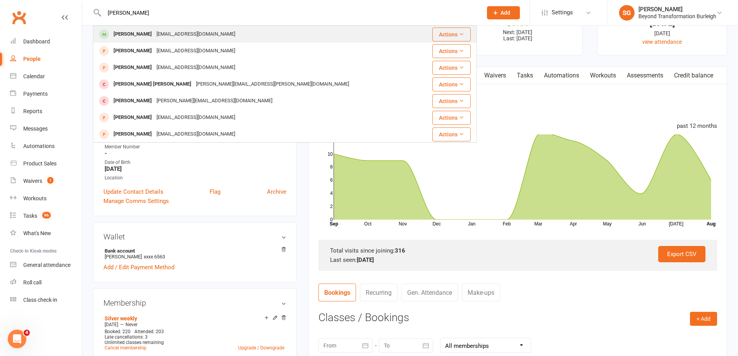
type input "[PERSON_NAME]"
click at [167, 34] on div "[EMAIL_ADDRESS][DOMAIN_NAME]" at bounding box center [195, 34] width 83 height 11
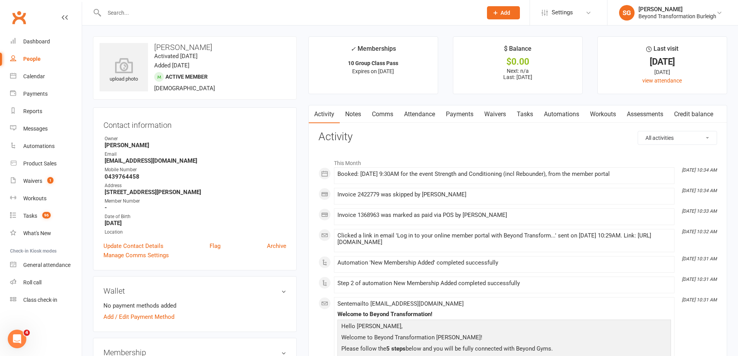
click at [421, 108] on link "Attendance" at bounding box center [420, 114] width 42 height 18
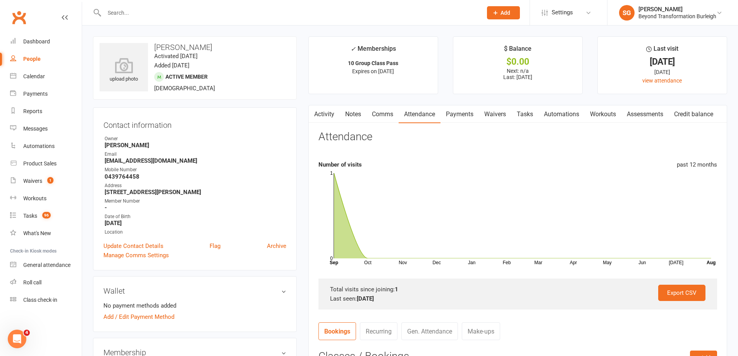
click at [133, 15] on input "text" at bounding box center [289, 12] width 375 height 11
paste input "[PERSON_NAME]"
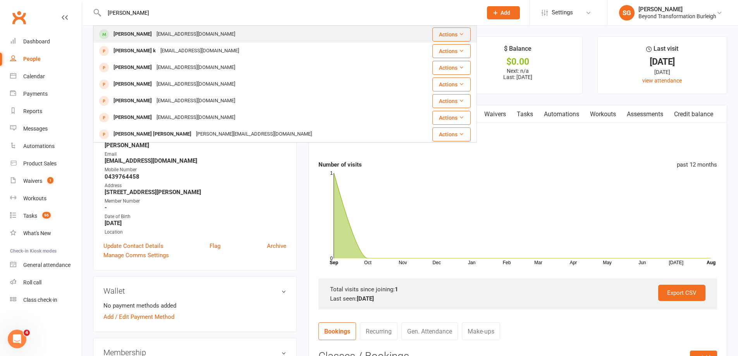
type input "[PERSON_NAME]"
click at [142, 36] on div "[PERSON_NAME]" at bounding box center [132, 34] width 43 height 11
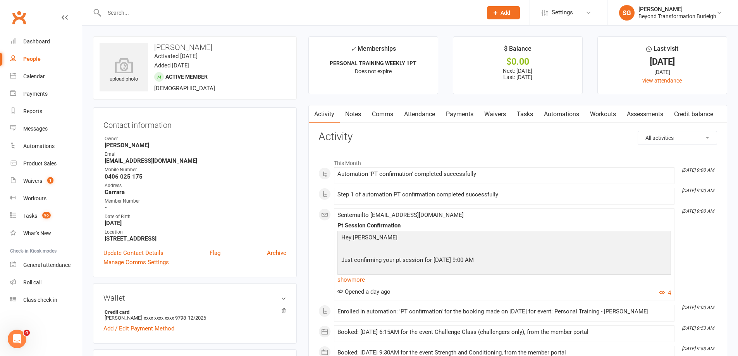
click at [190, 20] on div at bounding box center [285, 12] width 384 height 25
click at [197, 9] on input "text" at bounding box center [289, 12] width 375 height 11
paste input "[PERSON_NAME]"
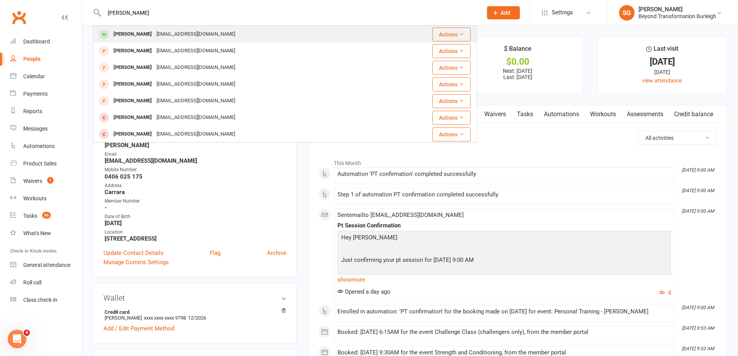
type input "[PERSON_NAME]"
click at [188, 31] on div "[EMAIL_ADDRESS][DOMAIN_NAME]" at bounding box center [195, 34] width 83 height 11
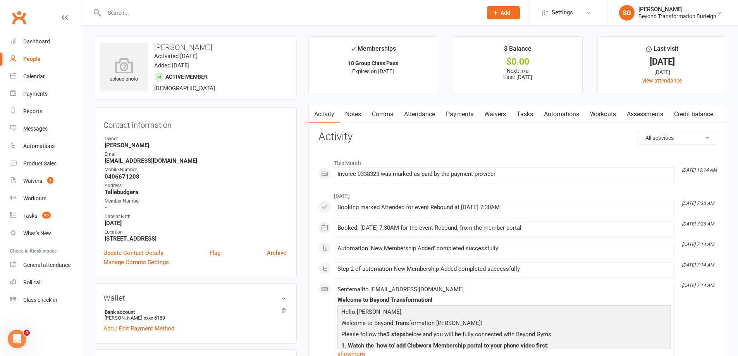
click at [424, 117] on link "Attendance" at bounding box center [420, 114] width 42 height 18
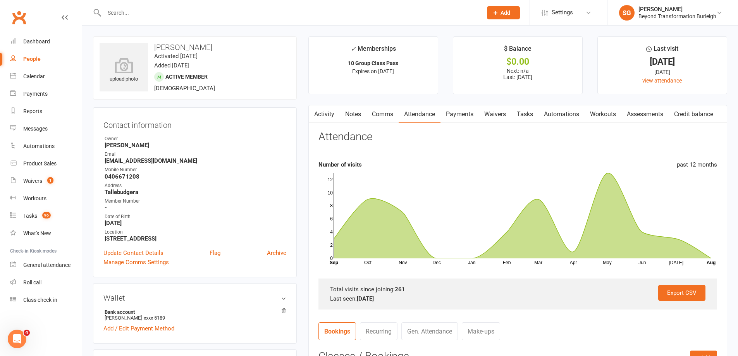
click at [169, 22] on div at bounding box center [285, 12] width 384 height 25
click at [169, 14] on input "text" at bounding box center [289, 12] width 375 height 11
paste input "[PERSON_NAME]"
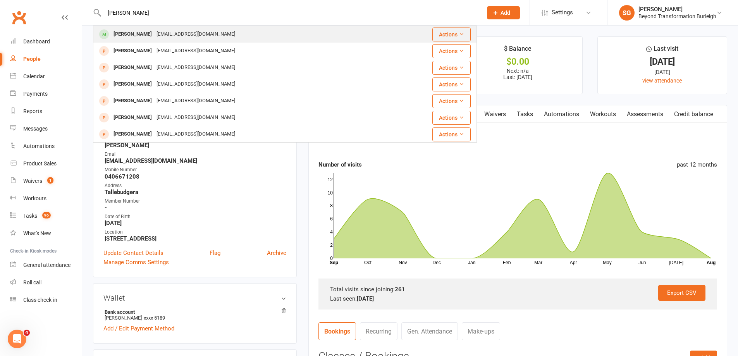
type input "[PERSON_NAME]"
click at [162, 35] on div "[EMAIL_ADDRESS][DOMAIN_NAME]" at bounding box center [195, 34] width 83 height 11
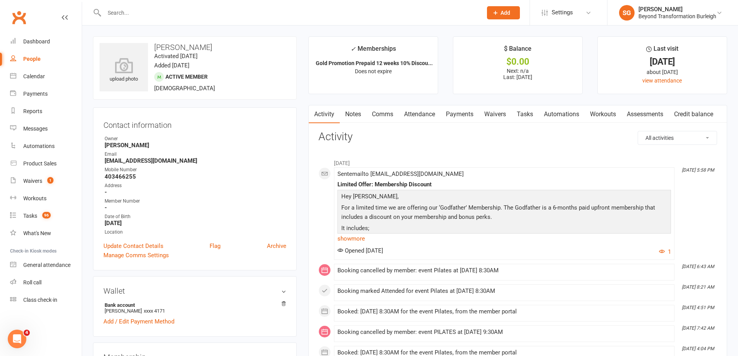
click at [419, 112] on link "Attendance" at bounding box center [420, 114] width 42 height 18
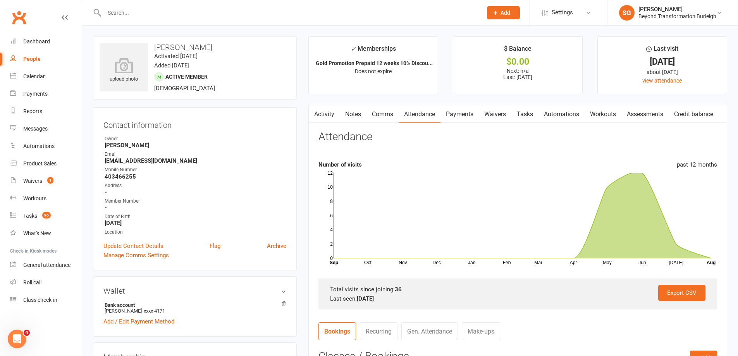
click at [471, 114] on link "Payments" at bounding box center [460, 114] width 38 height 18
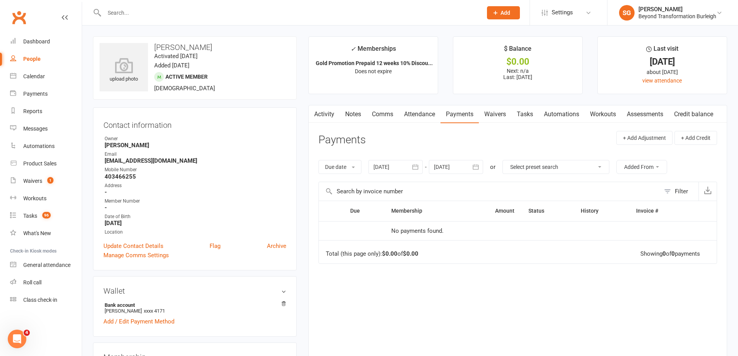
click at [423, 110] on link "Attendance" at bounding box center [420, 114] width 42 height 18
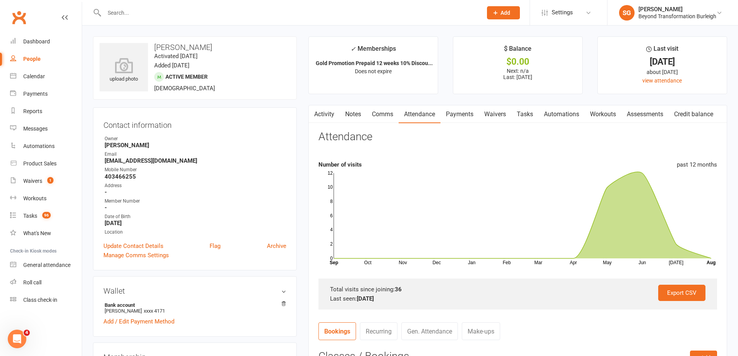
click at [462, 116] on link "Payments" at bounding box center [460, 114] width 38 height 18
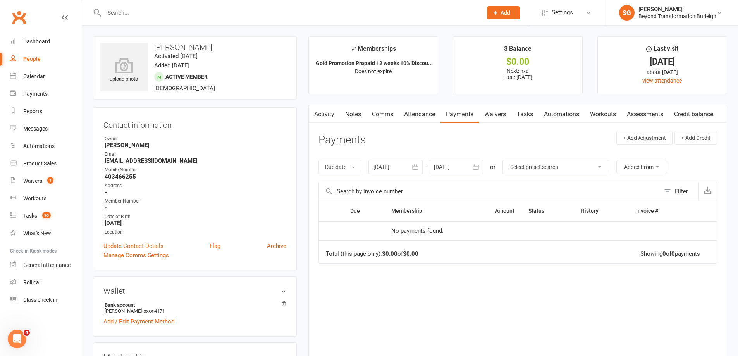
click at [399, 115] on link "Comms" at bounding box center [383, 114] width 32 height 18
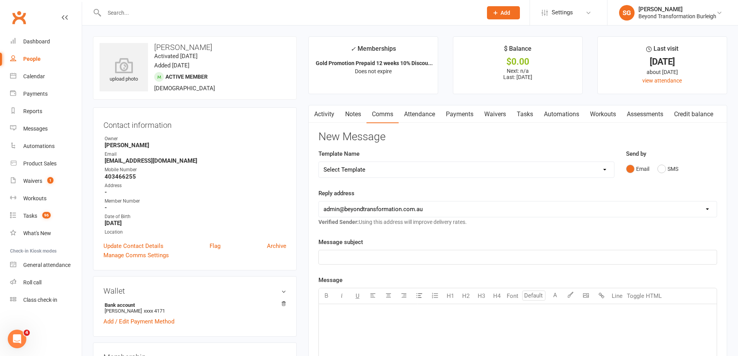
click at [414, 112] on link "Attendance" at bounding box center [420, 114] width 42 height 18
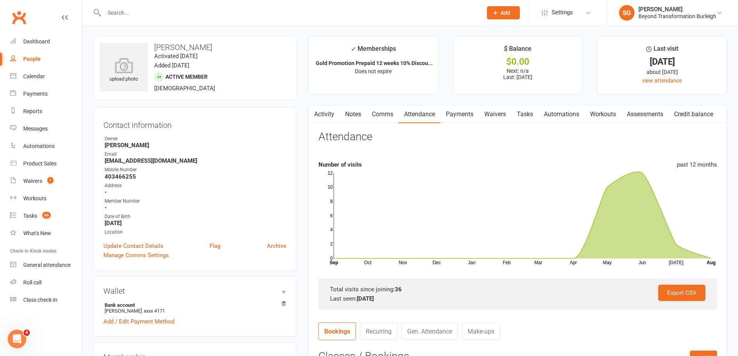
click at [182, 19] on div at bounding box center [285, 12] width 384 height 25
click at [182, 11] on input "text" at bounding box center [289, 12] width 375 height 11
paste input "[PERSON_NAME]"
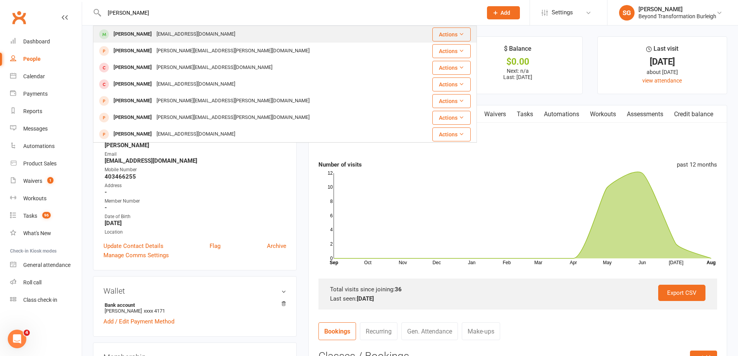
type input "[PERSON_NAME]"
click at [175, 32] on div "[EMAIL_ADDRESS][DOMAIN_NAME]" at bounding box center [195, 34] width 83 height 11
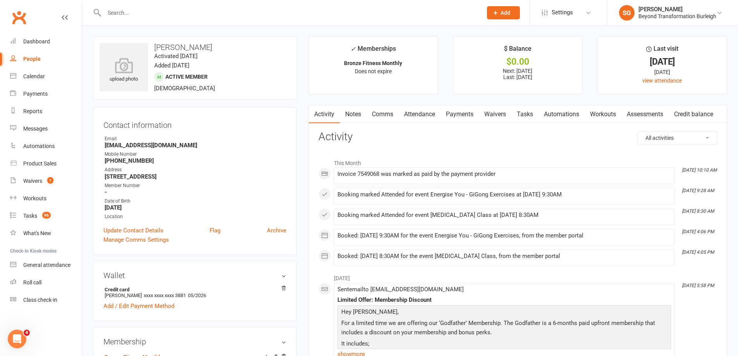
click at [416, 112] on link "Attendance" at bounding box center [420, 114] width 42 height 18
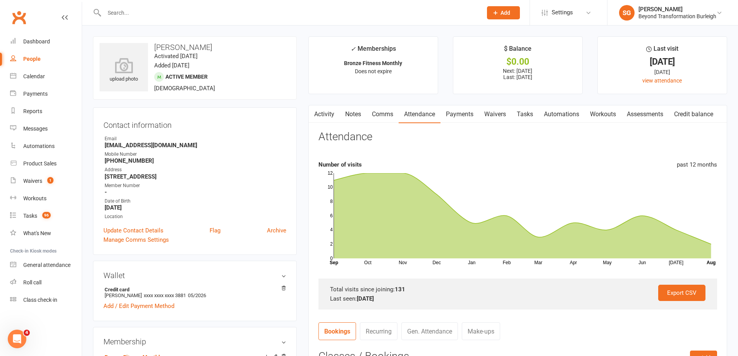
click at [176, 9] on input "text" at bounding box center [289, 12] width 375 height 11
paste input "[PERSON_NAME]"
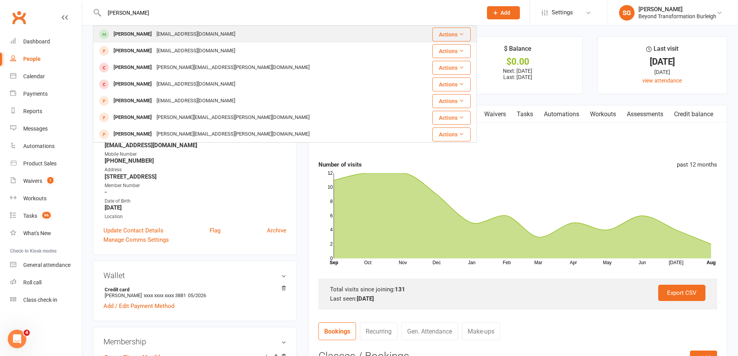
type input "[PERSON_NAME]"
click at [170, 29] on div "[EMAIL_ADDRESS][DOMAIN_NAME]" at bounding box center [195, 34] width 83 height 11
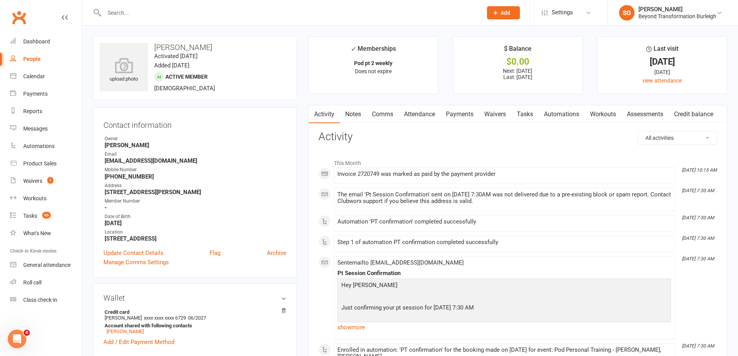
click at [410, 114] on link "Attendance" at bounding box center [420, 114] width 42 height 18
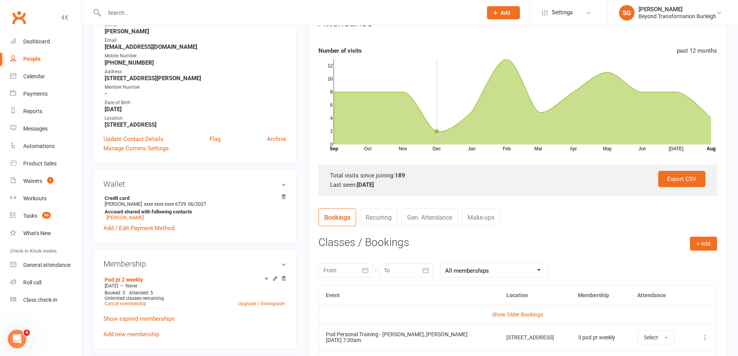
scroll to position [116, 0]
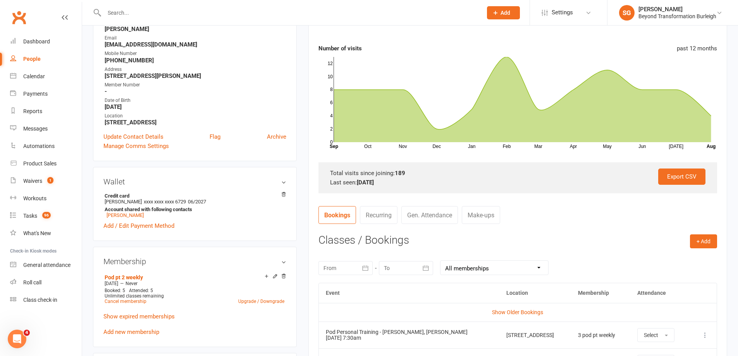
click at [126, 15] on input "text" at bounding box center [289, 12] width 375 height 11
paste input "[PERSON_NAME]"
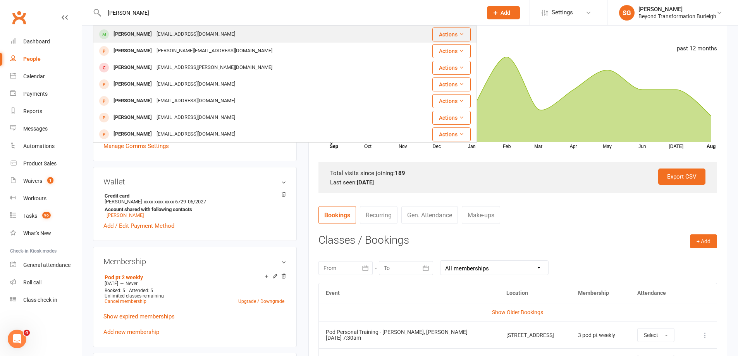
type input "[PERSON_NAME]"
click at [138, 36] on div "[PERSON_NAME]" at bounding box center [132, 34] width 43 height 11
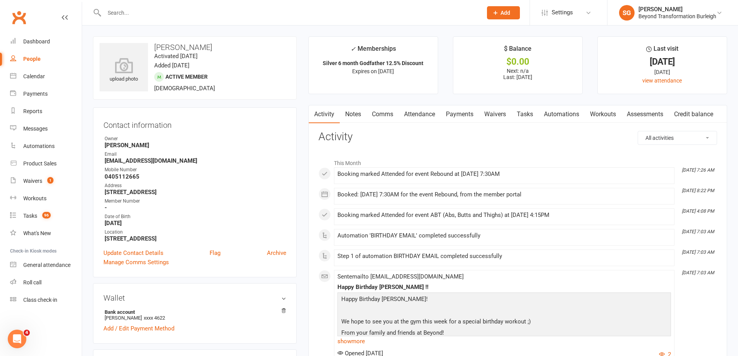
click at [416, 112] on link "Attendance" at bounding box center [420, 114] width 42 height 18
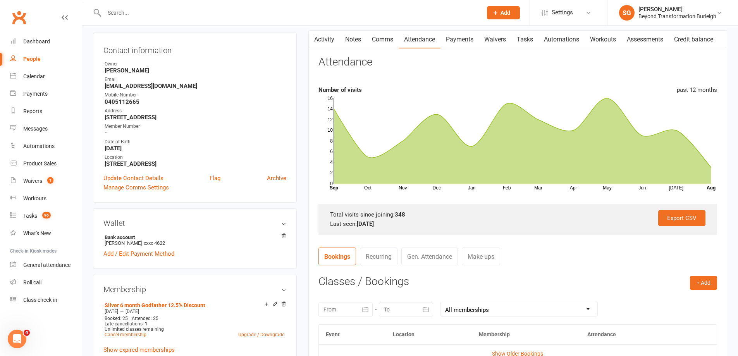
scroll to position [39, 0]
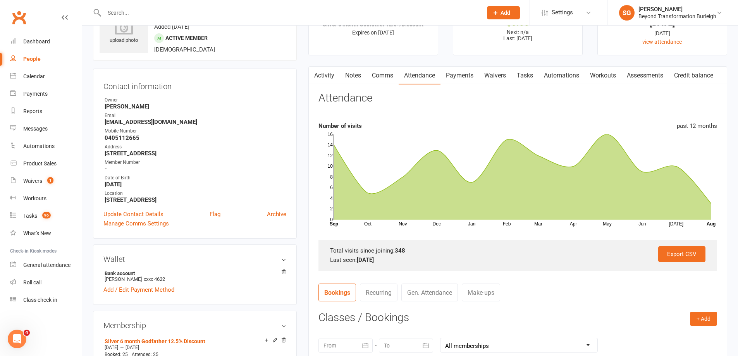
click at [194, 23] on div at bounding box center [285, 12] width 384 height 25
click at [195, 19] on div at bounding box center [285, 12] width 384 height 25
click at [198, 12] on input "text" at bounding box center [289, 12] width 375 height 11
paste input "[PERSON_NAME]"
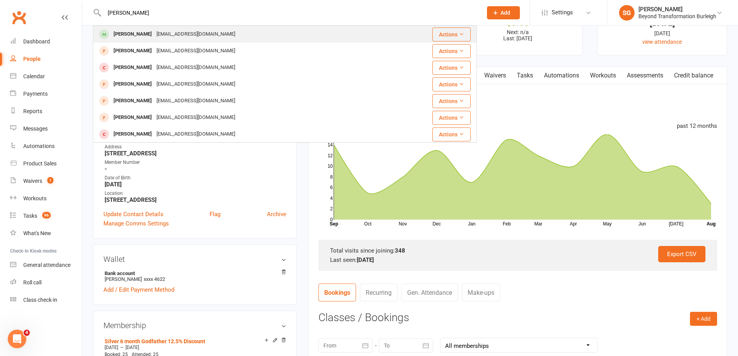
type input "[PERSON_NAME]"
click at [190, 33] on div "[EMAIL_ADDRESS][DOMAIN_NAME]" at bounding box center [195, 34] width 83 height 11
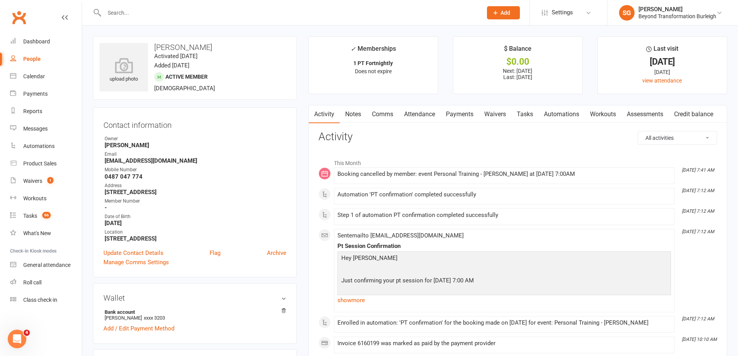
click at [418, 115] on link "Attendance" at bounding box center [420, 114] width 42 height 18
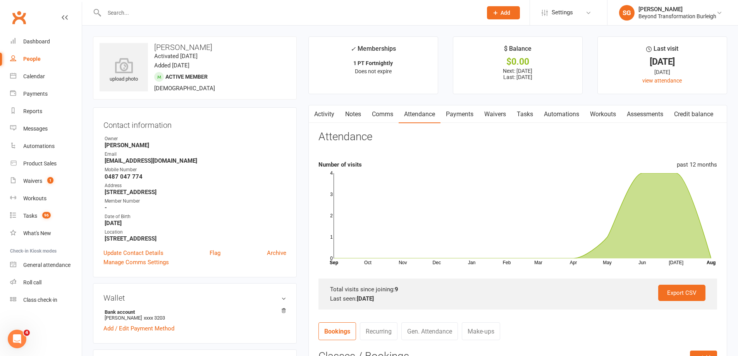
click at [201, 19] on div at bounding box center [285, 12] width 384 height 25
click at [201, 17] on input "text" at bounding box center [289, 12] width 375 height 11
paste input "[PERSON_NAME]"
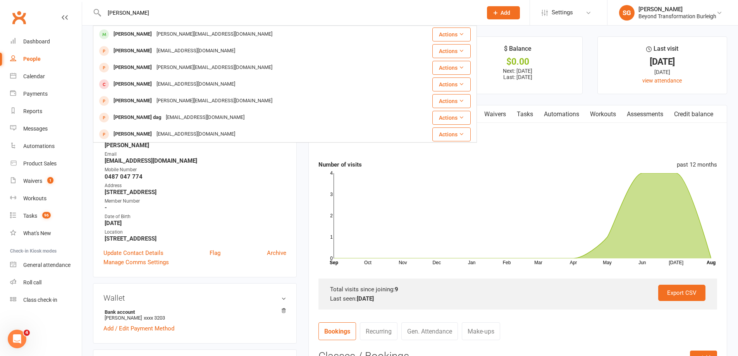
type input "[PERSON_NAME]"
click at [194, 36] on div "[PERSON_NAME][EMAIL_ADDRESS][DOMAIN_NAME]" at bounding box center [214, 34] width 121 height 11
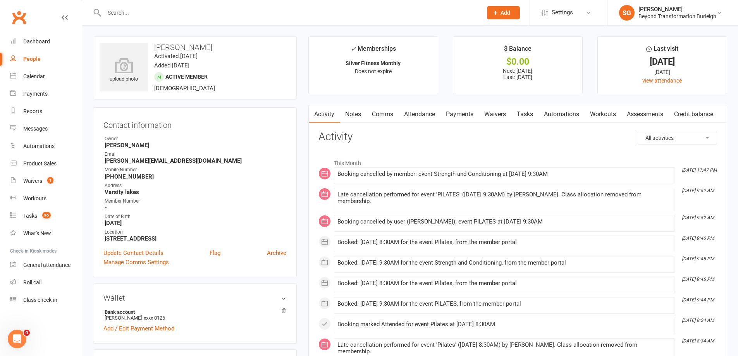
click at [390, 116] on link "Comms" at bounding box center [383, 114] width 32 height 18
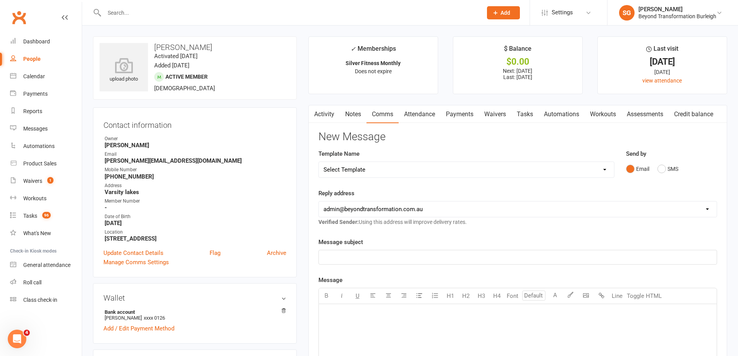
click at [433, 116] on link "Attendance" at bounding box center [420, 114] width 42 height 18
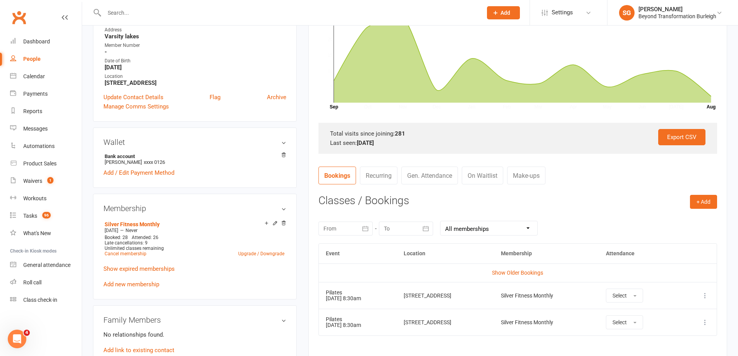
scroll to position [194, 0]
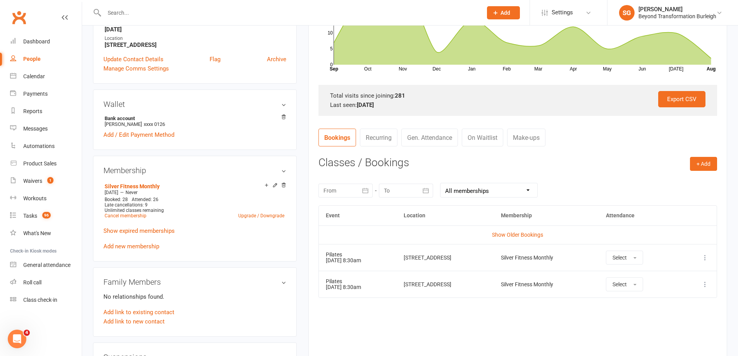
click at [168, 5] on div at bounding box center [285, 12] width 384 height 25
click at [162, 9] on input "text" at bounding box center [289, 12] width 375 height 11
paste input "[PERSON_NAME]"
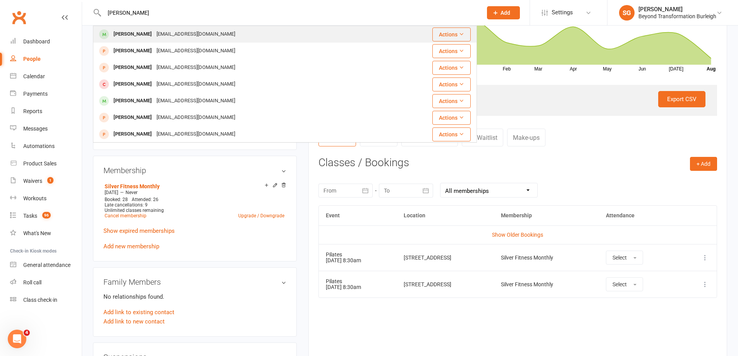
type input "[PERSON_NAME]"
click at [163, 35] on div "[EMAIL_ADDRESS][DOMAIN_NAME]" at bounding box center [195, 34] width 83 height 11
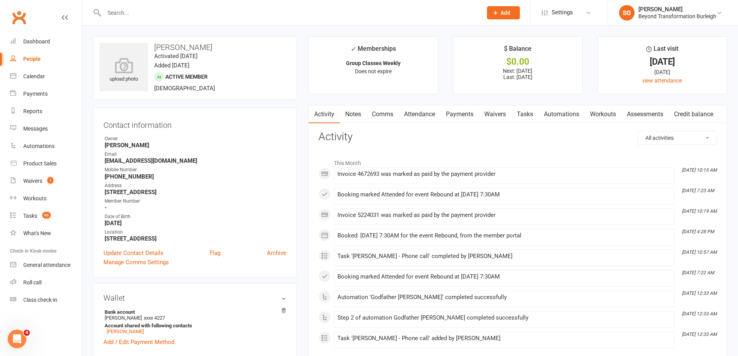
click at [422, 117] on link "Attendance" at bounding box center [420, 114] width 42 height 18
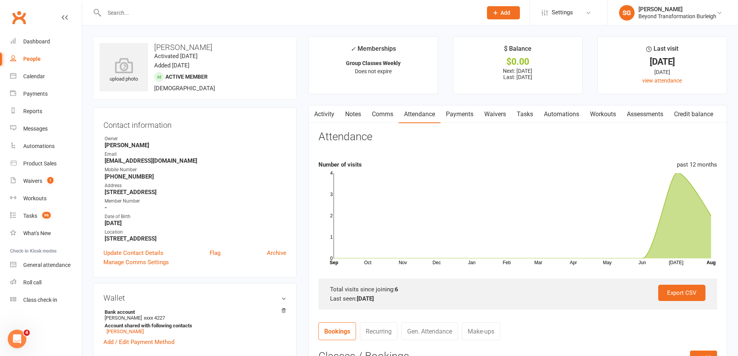
click at [160, 11] on input "text" at bounding box center [289, 12] width 375 height 11
paste input "[PERSON_NAME]"
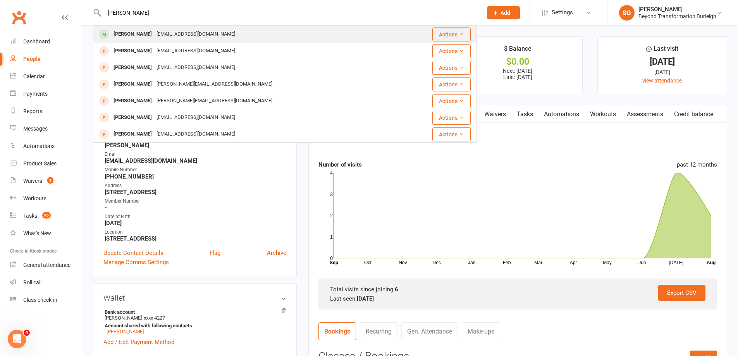
type input "[PERSON_NAME]"
click at [164, 36] on div "[EMAIL_ADDRESS][DOMAIN_NAME]" at bounding box center [195, 34] width 83 height 11
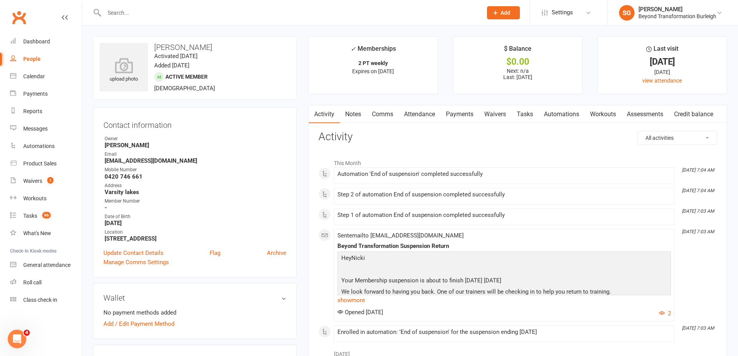
click at [426, 112] on link "Attendance" at bounding box center [420, 114] width 42 height 18
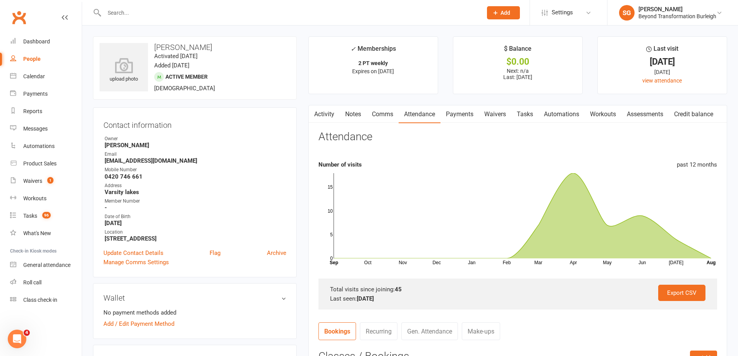
click at [169, 14] on input "text" at bounding box center [289, 12] width 375 height 11
paste input "[PERSON_NAME]"
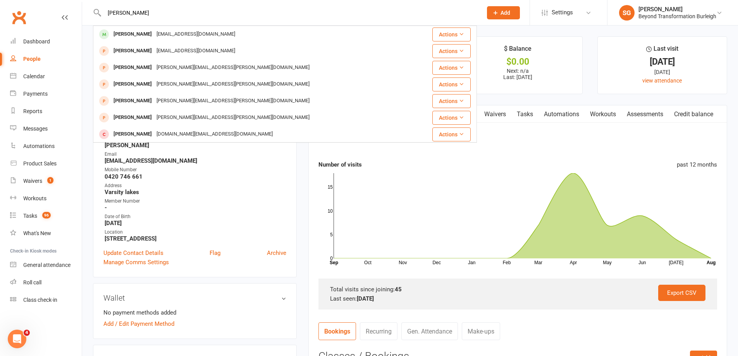
type input "[PERSON_NAME]"
click at [174, 32] on div "[EMAIL_ADDRESS][DOMAIN_NAME]" at bounding box center [195, 34] width 83 height 11
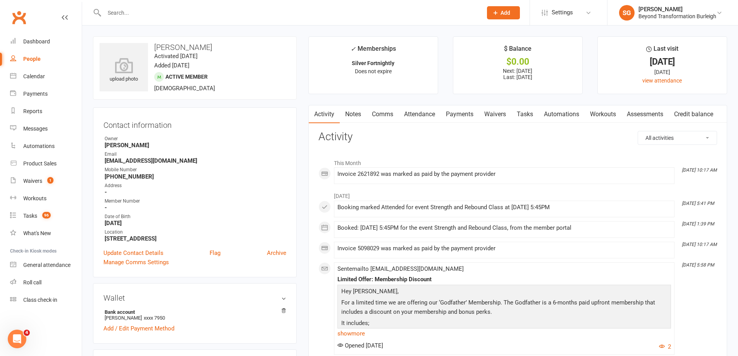
click at [421, 115] on link "Attendance" at bounding box center [420, 114] width 42 height 18
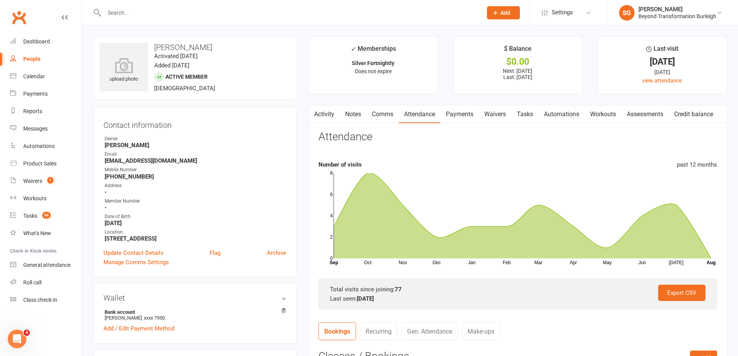
click at [181, 12] on input "text" at bounding box center [289, 12] width 375 height 11
paste input "[PERSON_NAME]"
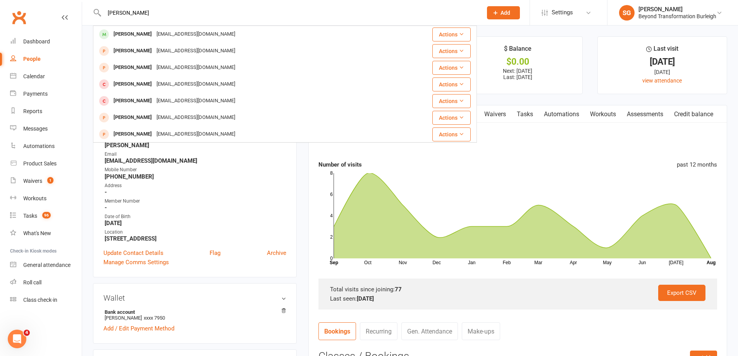
type input "[PERSON_NAME]"
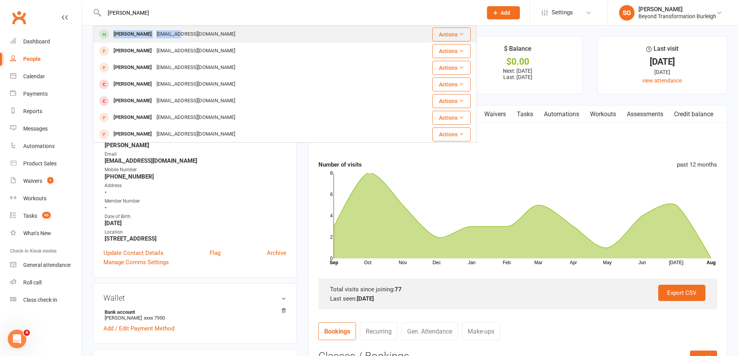
click at [177, 28] on div "[PERSON_NAME] [EMAIL_ADDRESS][DOMAIN_NAME] Actions [PERSON_NAME] [EMAIL_ADDRESS…" at bounding box center [285, 84] width 384 height 117
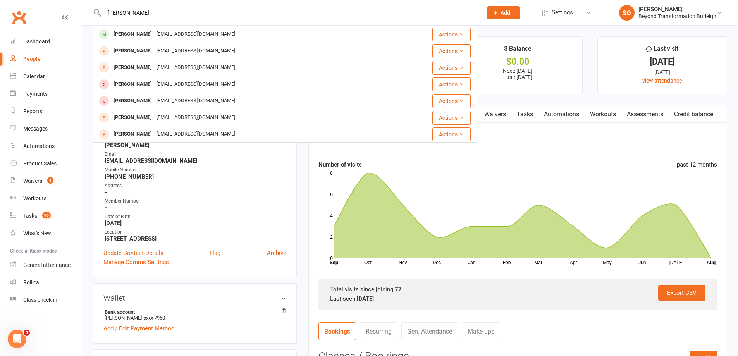
drag, startPoint x: 180, startPoint y: 32, endPoint x: 225, endPoint y: 44, distance: 46.1
click at [180, 33] on div "[EMAIL_ADDRESS][DOMAIN_NAME]" at bounding box center [195, 34] width 83 height 11
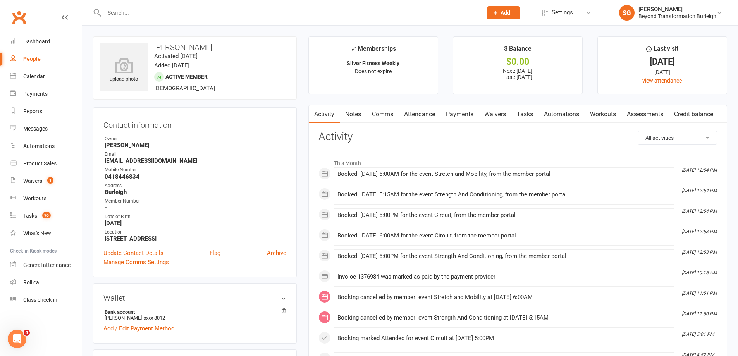
click at [431, 117] on link "Attendance" at bounding box center [420, 114] width 42 height 18
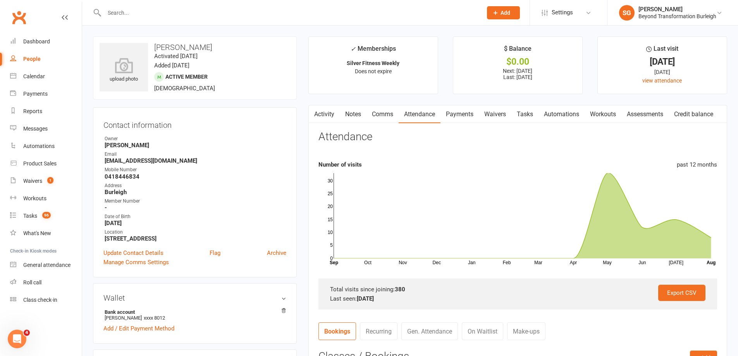
click at [183, 13] on input "text" at bounding box center [289, 12] width 375 height 11
paste input "[PERSON_NAME]"
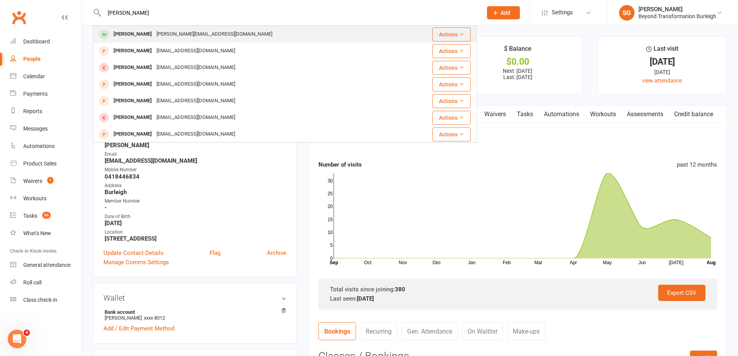
type input "[PERSON_NAME]"
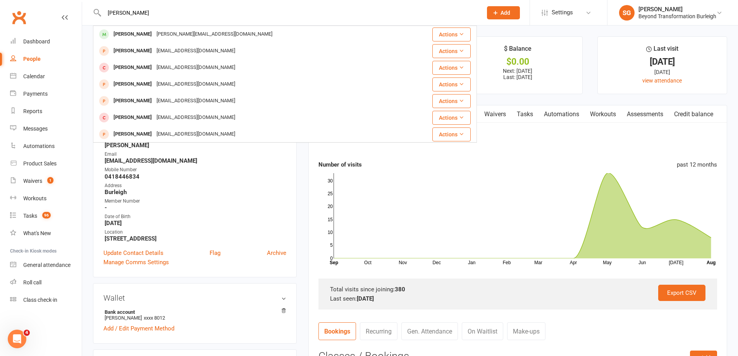
drag, startPoint x: 173, startPoint y: 29, endPoint x: 211, endPoint y: 31, distance: 37.3
click at [173, 30] on div "[PERSON_NAME][EMAIL_ADDRESS][DOMAIN_NAME]" at bounding box center [214, 34] width 121 height 11
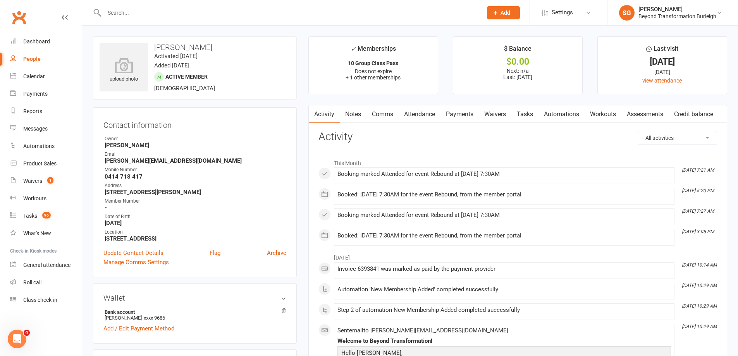
click at [423, 116] on link "Attendance" at bounding box center [420, 114] width 42 height 18
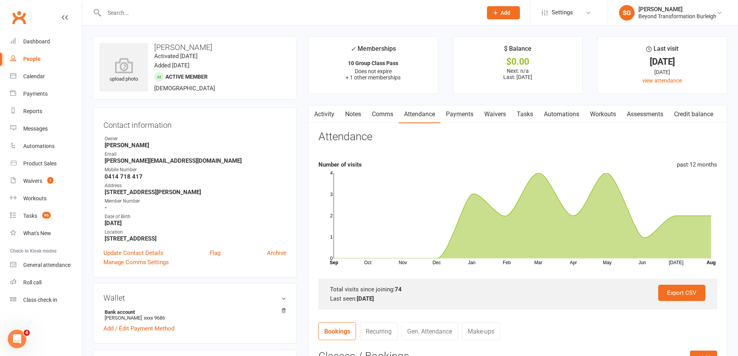
click at [185, 16] on input "text" at bounding box center [289, 12] width 375 height 11
paste input "[PERSON_NAME]"
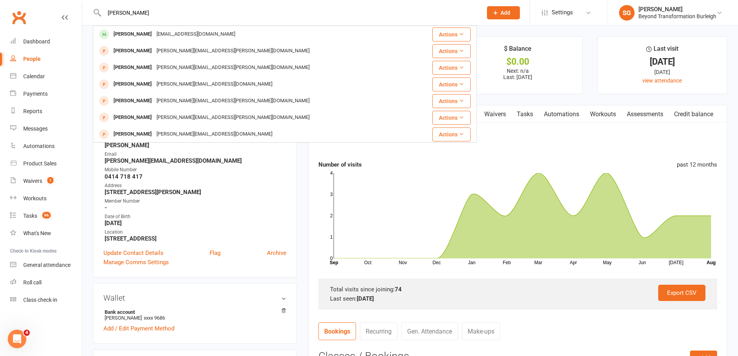
type input "[PERSON_NAME]"
click at [177, 32] on div "[EMAIL_ADDRESS][DOMAIN_NAME]" at bounding box center [195, 34] width 83 height 11
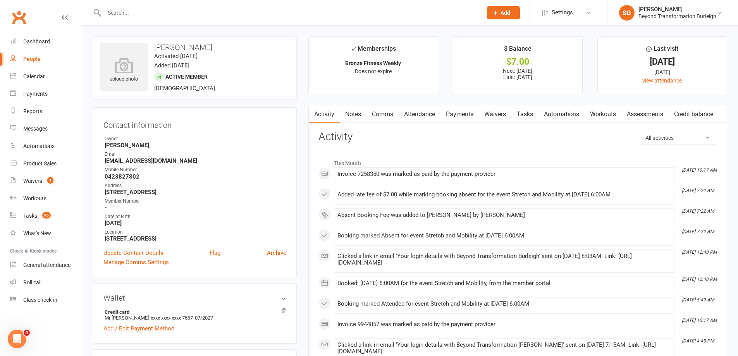
click at [418, 113] on link "Attendance" at bounding box center [420, 114] width 42 height 18
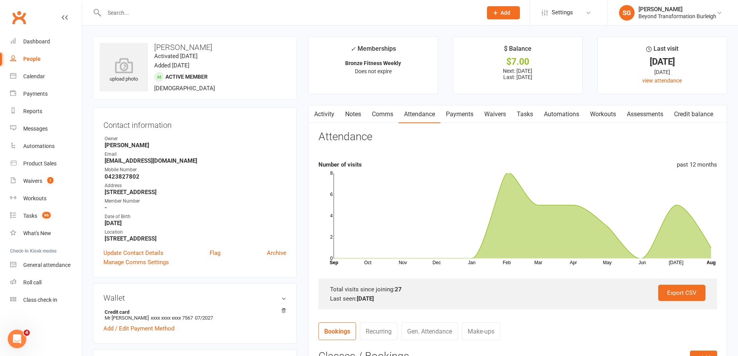
click at [174, 13] on input "text" at bounding box center [289, 12] width 375 height 11
paste input "[PERSON_NAME]"
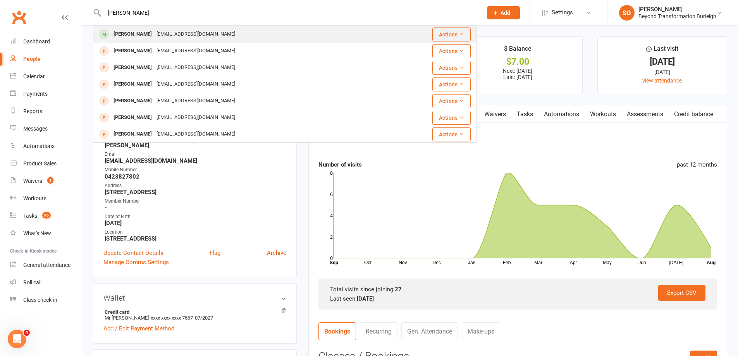
type input "[PERSON_NAME]"
click at [167, 32] on div "[EMAIL_ADDRESS][DOMAIN_NAME]" at bounding box center [195, 34] width 83 height 11
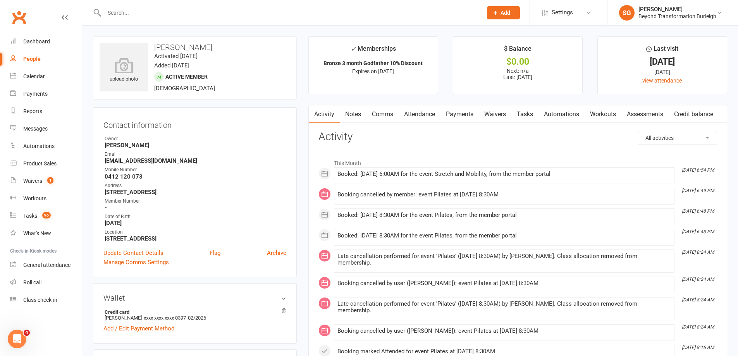
click at [430, 113] on link "Attendance" at bounding box center [420, 114] width 42 height 18
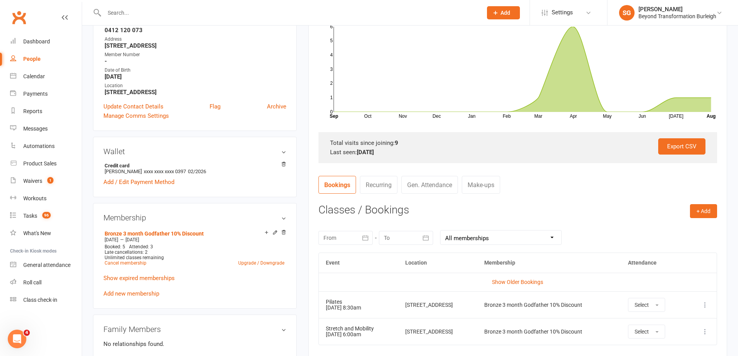
scroll to position [39, 0]
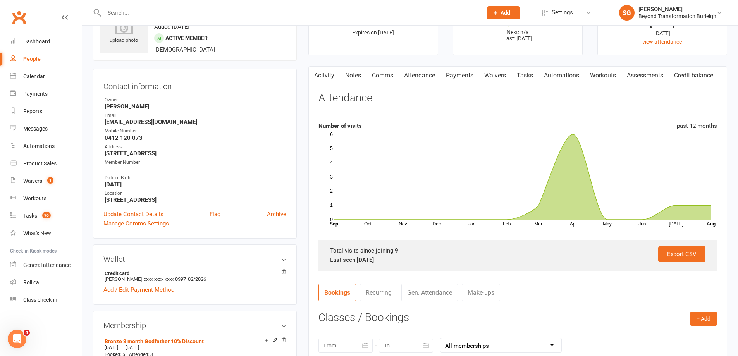
click at [157, 5] on div at bounding box center [285, 12] width 384 height 25
click at [158, 10] on input "text" at bounding box center [289, 12] width 375 height 11
paste input "[PERSON_NAME]"
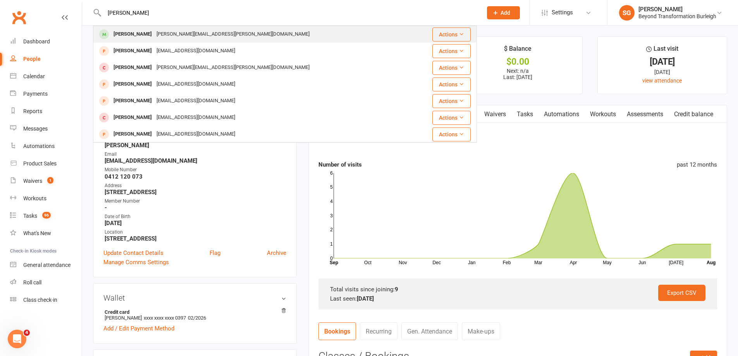
type input "[PERSON_NAME]"
click at [217, 29] on div "[PERSON_NAME] [PERSON_NAME][EMAIL_ADDRESS][PERSON_NAME][DOMAIN_NAME]" at bounding box center [253, 34] width 319 height 16
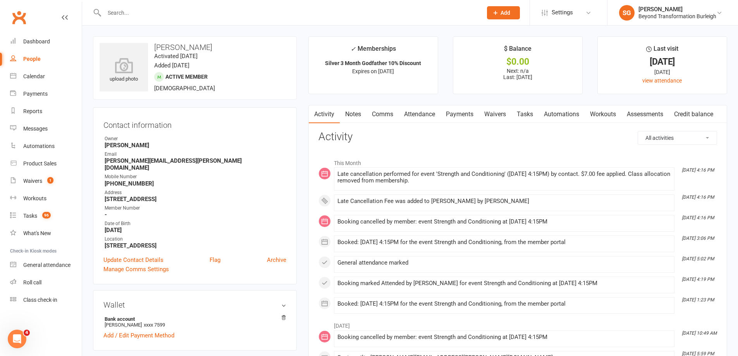
click at [415, 114] on link "Attendance" at bounding box center [420, 114] width 42 height 18
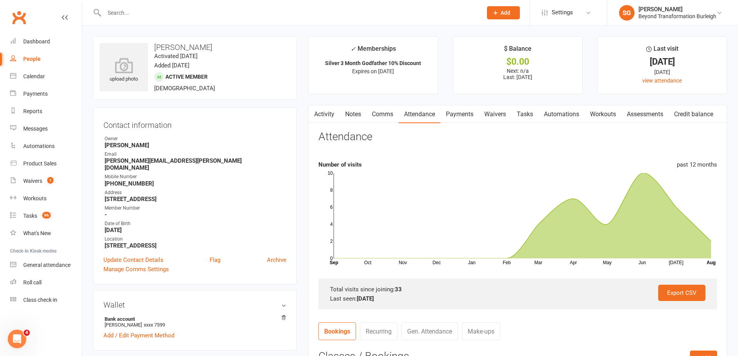
click at [328, 113] on link "Activity" at bounding box center [324, 114] width 31 height 18
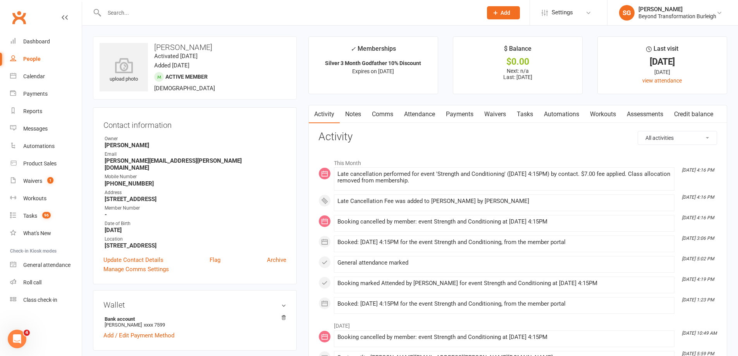
click at [178, 8] on input "text" at bounding box center [289, 12] width 375 height 11
paste input "[PERSON_NAME]"
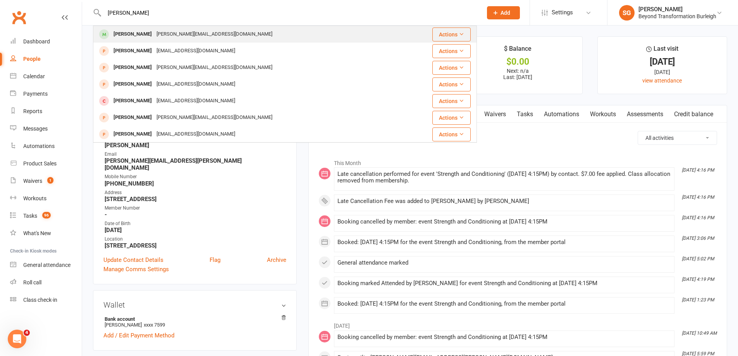
type input "[PERSON_NAME]"
click at [169, 34] on div "[PERSON_NAME][EMAIL_ADDRESS][DOMAIN_NAME]" at bounding box center [214, 34] width 121 height 11
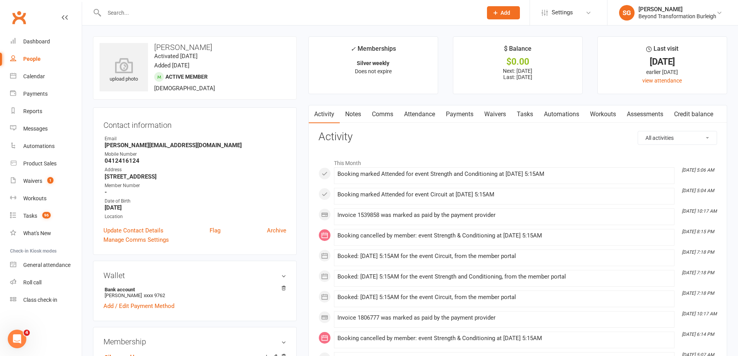
click at [393, 114] on link "Comms" at bounding box center [383, 114] width 32 height 18
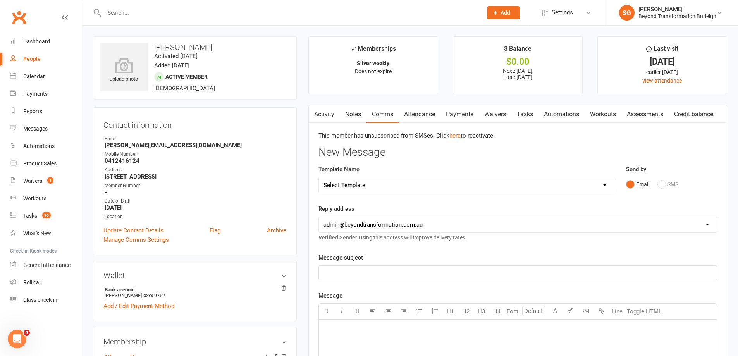
click at [178, 5] on div at bounding box center [285, 12] width 384 height 25
paste input "[PERSON_NAME]"
click at [173, 11] on input "[PERSON_NAME]" at bounding box center [289, 12] width 375 height 11
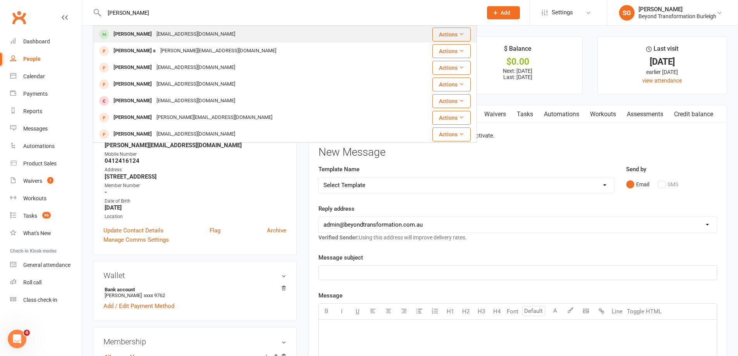
type input "[PERSON_NAME]"
click at [176, 36] on div "[EMAIL_ADDRESS][DOMAIN_NAME]" at bounding box center [195, 34] width 83 height 11
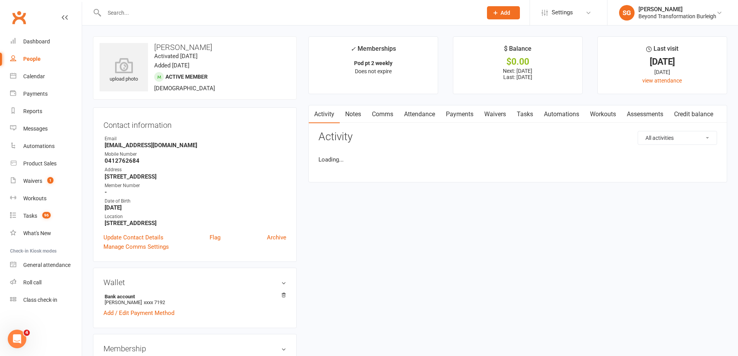
click at [425, 117] on link "Attendance" at bounding box center [420, 114] width 42 height 18
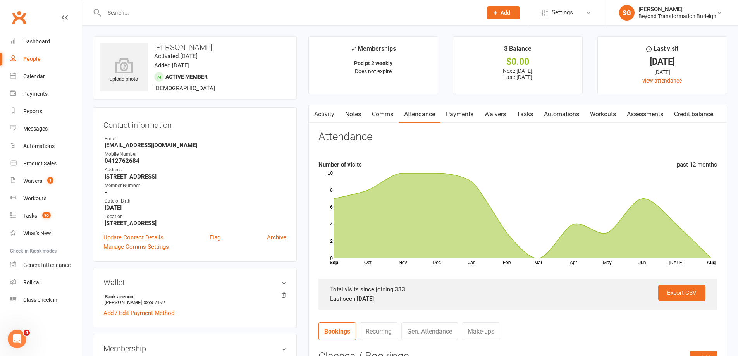
click at [137, 15] on input "text" at bounding box center [289, 12] width 375 height 11
paste input "[PERSON_NAME]"
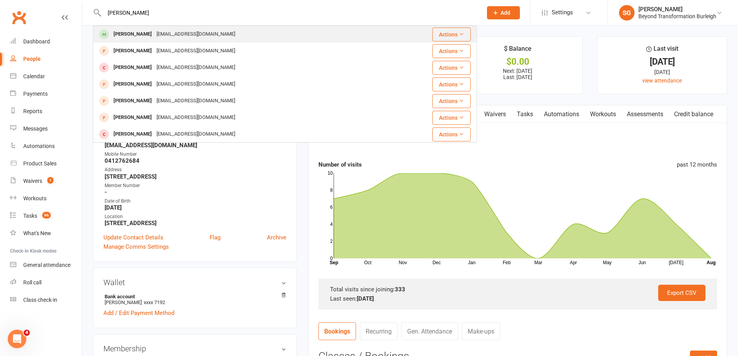
type input "[PERSON_NAME]"
click at [142, 29] on div "[PERSON_NAME]" at bounding box center [132, 34] width 43 height 11
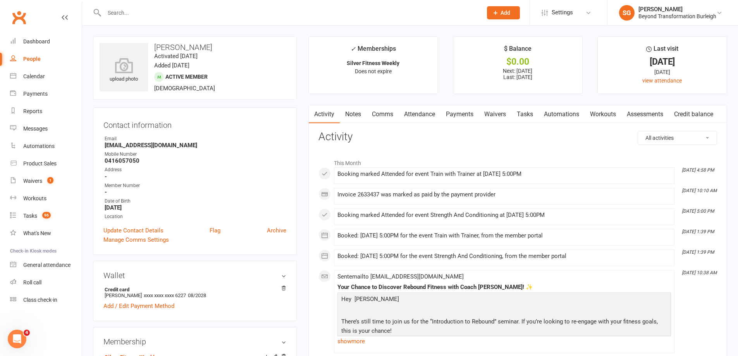
click at [416, 113] on link "Attendance" at bounding box center [420, 114] width 42 height 18
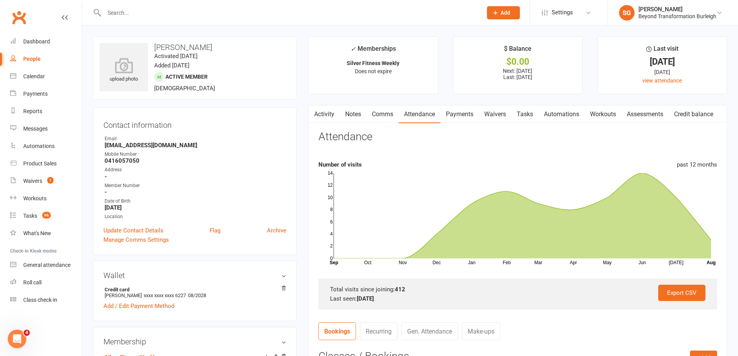
click at [179, 7] on div at bounding box center [285, 12] width 384 height 25
click at [176, 10] on input "text" at bounding box center [289, 12] width 375 height 11
paste input "[PERSON_NAME]"
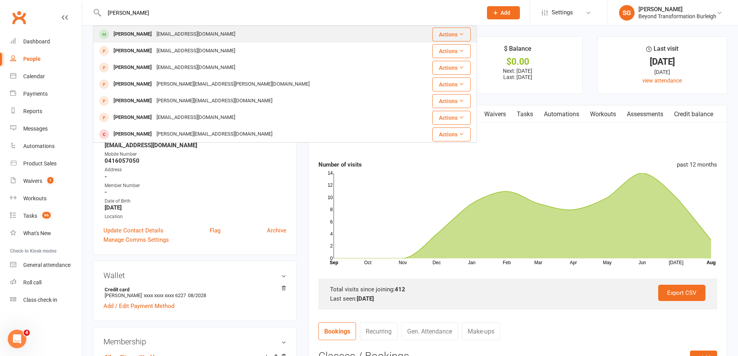
type input "[PERSON_NAME]"
click at [170, 30] on div "[EMAIL_ADDRESS][DOMAIN_NAME]" at bounding box center [195, 34] width 83 height 11
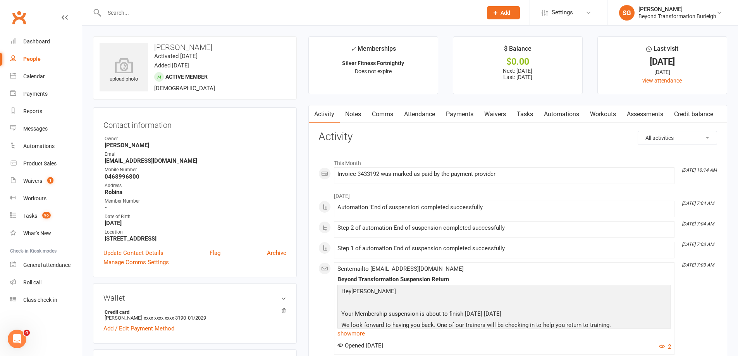
click at [415, 111] on link "Attendance" at bounding box center [420, 114] width 42 height 18
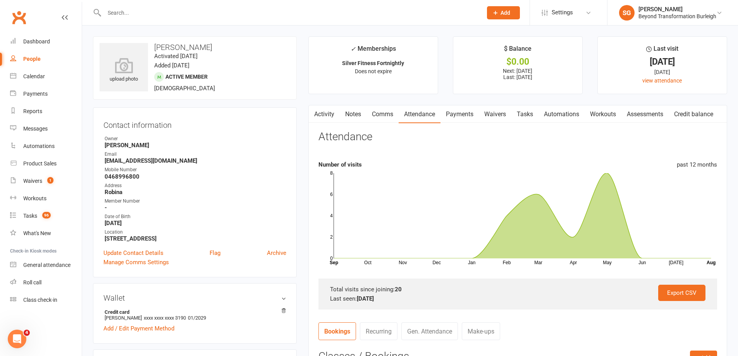
click at [167, 10] on input "text" at bounding box center [289, 12] width 375 height 11
paste input "[PERSON_NAME]"
type input "[PERSON_NAME]"
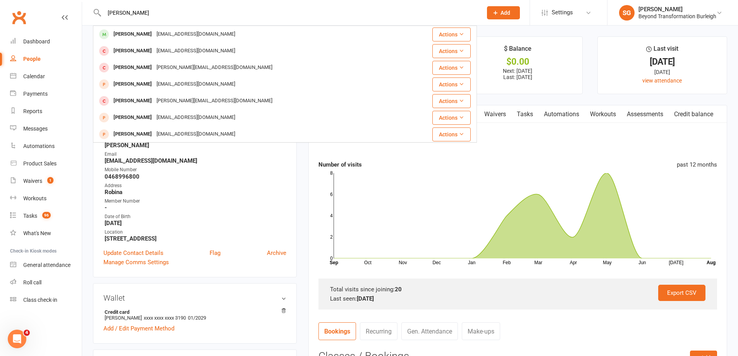
click at [162, 31] on div "[EMAIL_ADDRESS][DOMAIN_NAME]" at bounding box center [195, 34] width 83 height 11
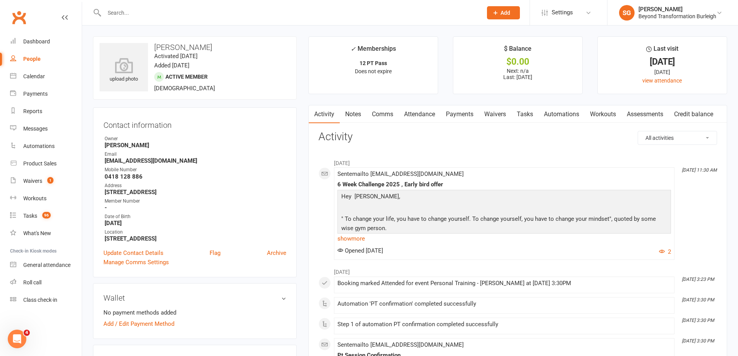
click at [419, 111] on link "Attendance" at bounding box center [420, 114] width 42 height 18
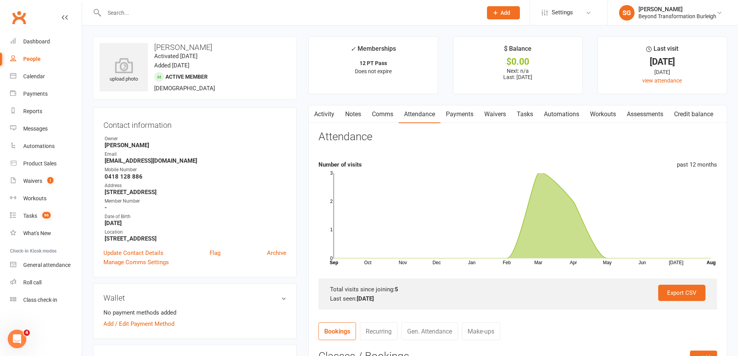
click at [159, 18] on input "text" at bounding box center [289, 12] width 375 height 11
paste input "[PERSON_NAME]"
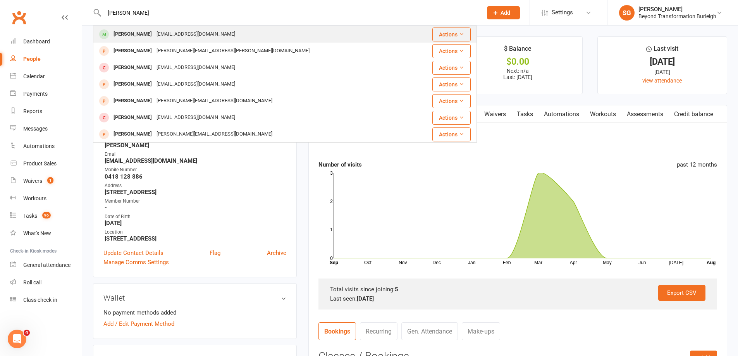
type input "[PERSON_NAME]"
click at [158, 28] on div "[PERSON_NAME] [PERSON_NAME][EMAIL_ADDRESS][DOMAIN_NAME]" at bounding box center [253, 34] width 319 height 16
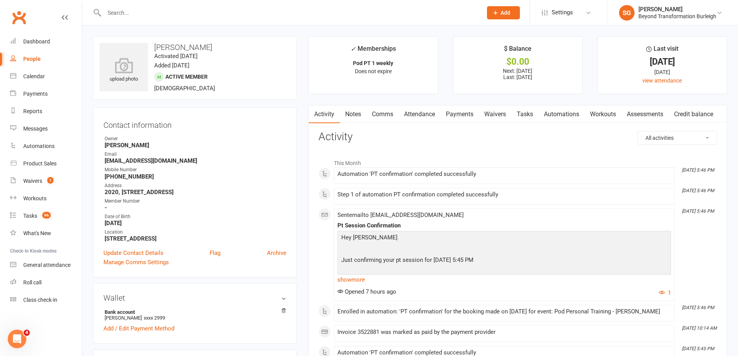
click at [420, 115] on link "Attendance" at bounding box center [420, 114] width 42 height 18
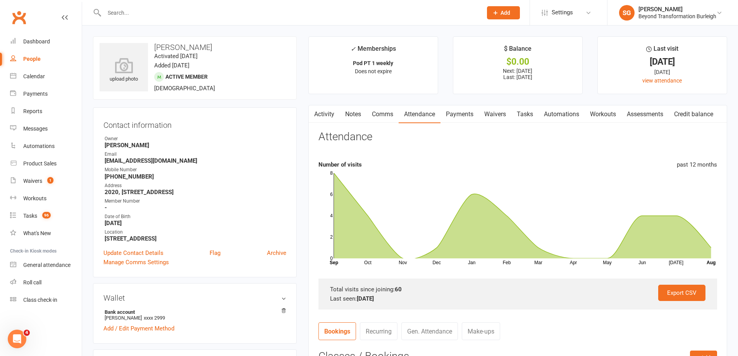
click at [168, 6] on div at bounding box center [285, 12] width 384 height 25
paste input "[PERSON_NAME]"
click at [165, 9] on input "text" at bounding box center [289, 12] width 375 height 11
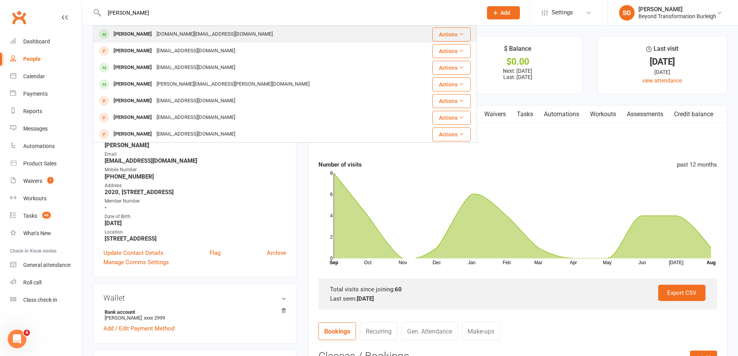
type input "[PERSON_NAME]"
click at [166, 29] on div "[DOMAIN_NAME][EMAIL_ADDRESS][DOMAIN_NAME]" at bounding box center [214, 34] width 121 height 11
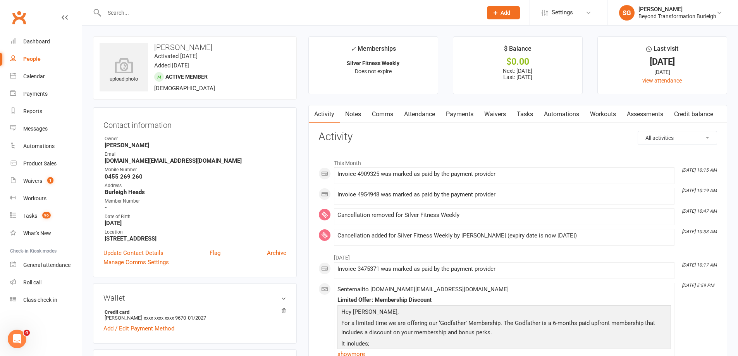
click at [416, 108] on link "Attendance" at bounding box center [420, 114] width 42 height 18
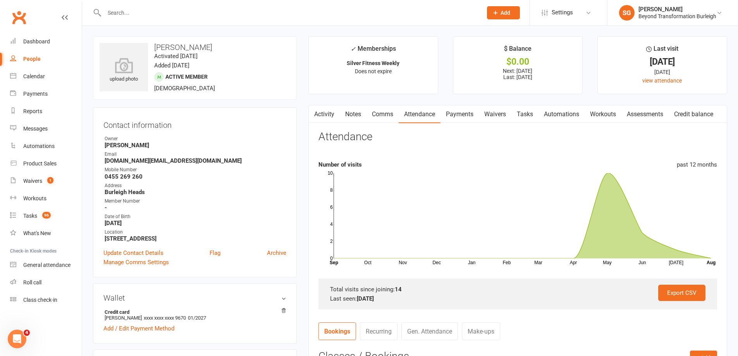
click at [162, 17] on input "text" at bounding box center [289, 12] width 375 height 11
paste input "[PERSON_NAME]"
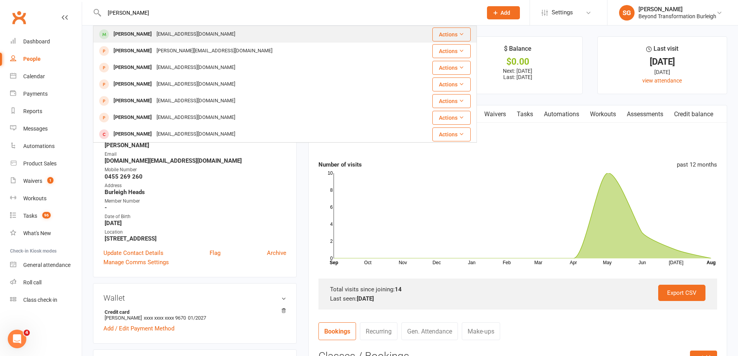
type input "[PERSON_NAME]"
click at [169, 33] on div "[EMAIL_ADDRESS][DOMAIN_NAME]" at bounding box center [195, 34] width 83 height 11
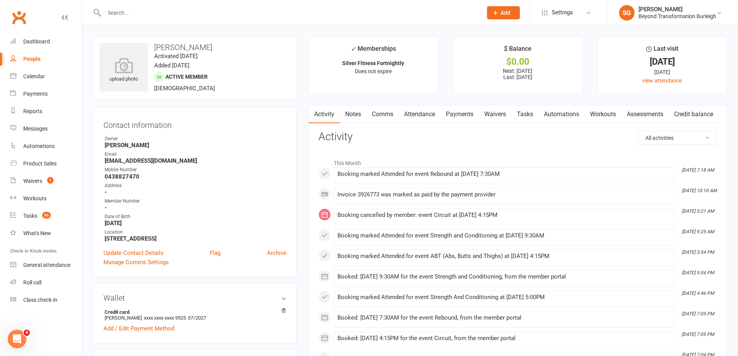
click at [420, 115] on link "Attendance" at bounding box center [420, 114] width 42 height 18
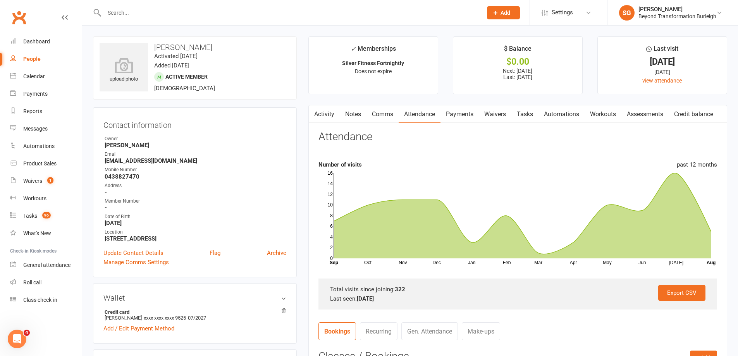
click at [172, 9] on input "text" at bounding box center [289, 12] width 375 height 11
paste input "[PERSON_NAME]"
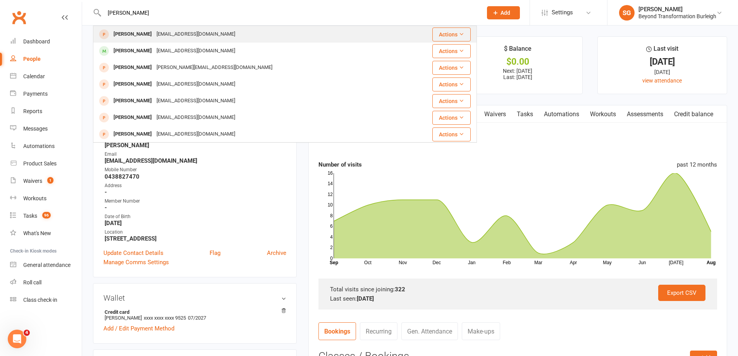
type input "[PERSON_NAME]"
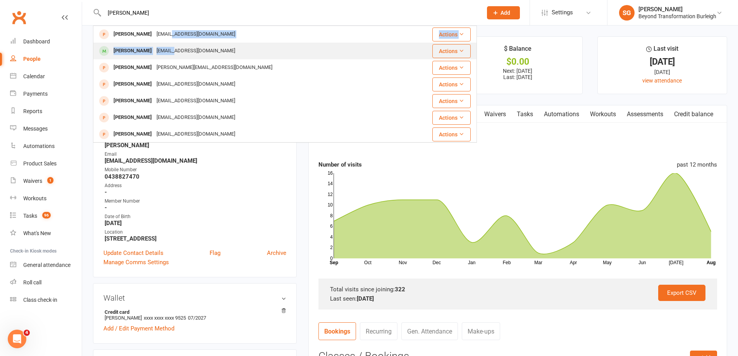
drag, startPoint x: 166, startPoint y: 33, endPoint x: 169, endPoint y: 47, distance: 13.9
click at [169, 47] on tbody "[PERSON_NAME] [EMAIL_ADDRESS][DOMAIN_NAME] Actions [PERSON_NAME] [EMAIL_ADDRESS…" at bounding box center [284, 192] width 383 height 333
click at [169, 47] on div "[EMAIL_ADDRESS][DOMAIN_NAME]" at bounding box center [195, 50] width 83 height 11
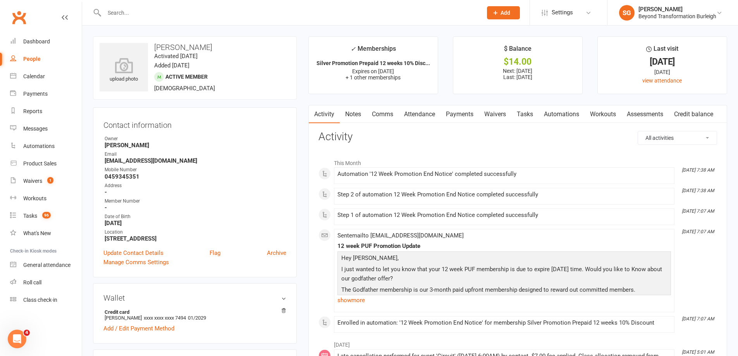
click at [426, 114] on link "Attendance" at bounding box center [420, 114] width 42 height 18
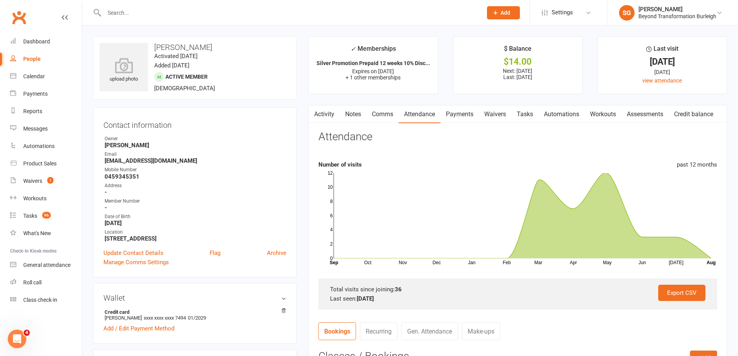
click at [140, 13] on input "text" at bounding box center [289, 12] width 375 height 11
paste input "[PERSON_NAME]"
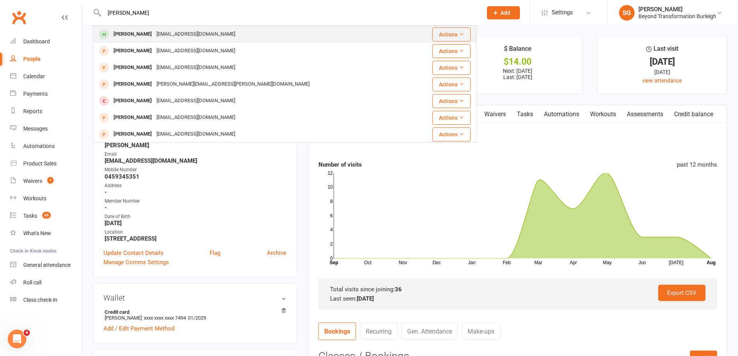
type input "[PERSON_NAME]"
click at [154, 33] on div "[EMAIL_ADDRESS][DOMAIN_NAME]" at bounding box center [195, 34] width 83 height 11
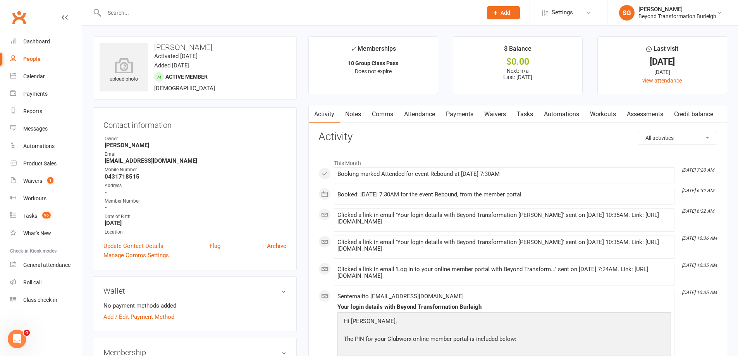
click at [431, 110] on link "Attendance" at bounding box center [420, 114] width 42 height 18
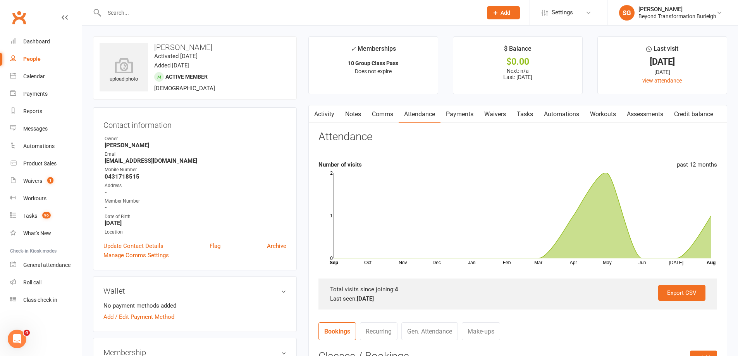
click at [455, 108] on link "Payments" at bounding box center [460, 114] width 38 height 18
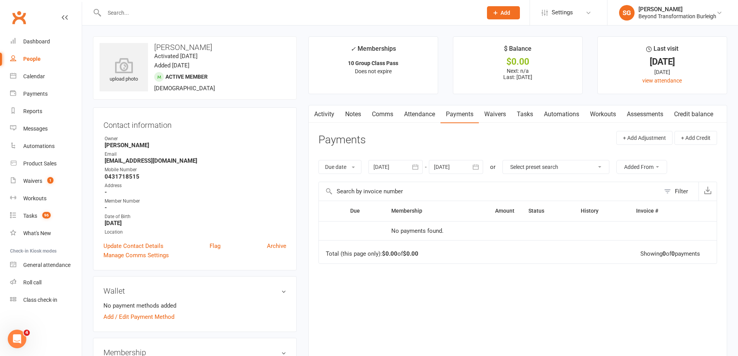
click at [168, 13] on input "text" at bounding box center [289, 12] width 375 height 11
paste input "[PERSON_NAME]"
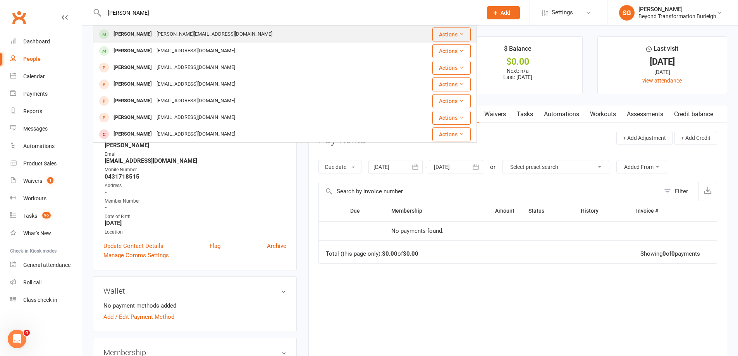
type input "[PERSON_NAME]"
click at [173, 39] on div "[PERSON_NAME][EMAIL_ADDRESS][DOMAIN_NAME]" at bounding box center [214, 34] width 121 height 11
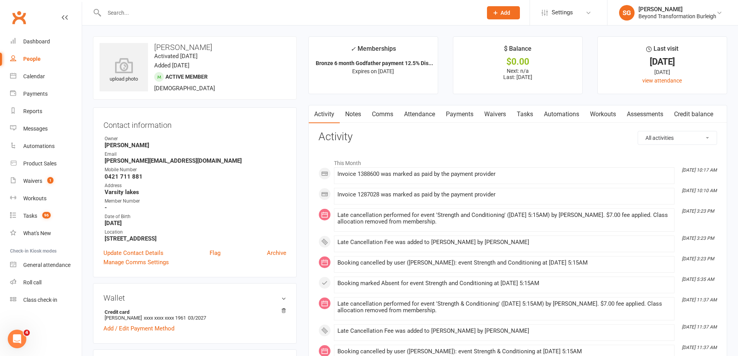
click at [420, 113] on link "Attendance" at bounding box center [420, 114] width 42 height 18
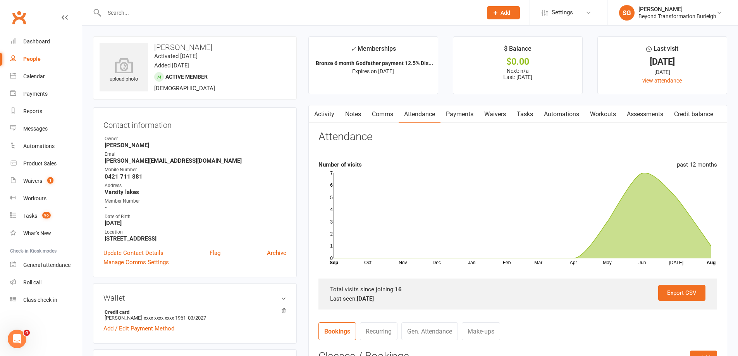
click at [180, 12] on input "text" at bounding box center [289, 12] width 375 height 11
paste input "[PERSON_NAME]"
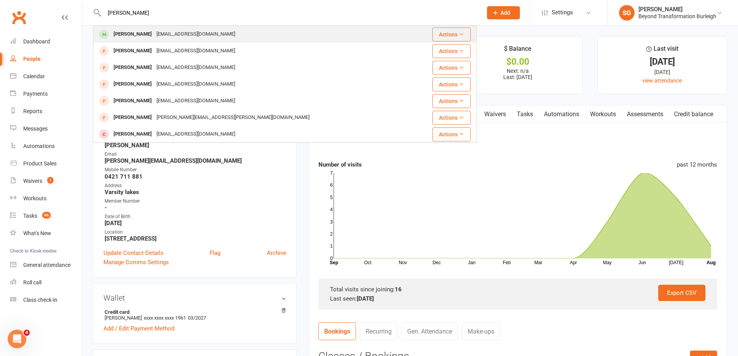
type input "[PERSON_NAME]"
click at [182, 30] on div "[EMAIL_ADDRESS][DOMAIN_NAME]" at bounding box center [195, 34] width 83 height 11
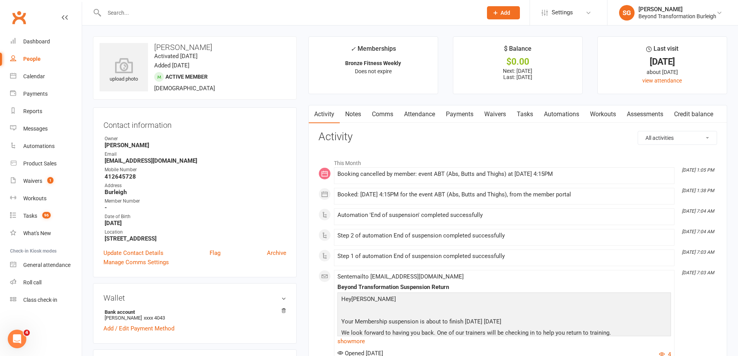
click at [417, 115] on link "Attendance" at bounding box center [420, 114] width 42 height 18
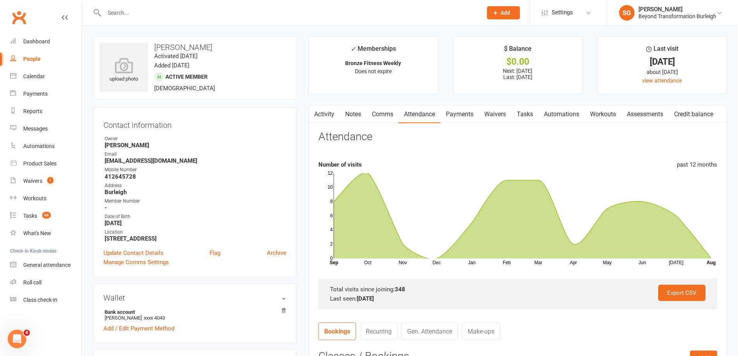
click at [151, 160] on strong "[EMAIL_ADDRESS][DOMAIN_NAME]" at bounding box center [196, 160] width 182 height 7
copy render-form-field "[EMAIL_ADDRESS][DOMAIN_NAME]"
